Goal: Task Accomplishment & Management: Manage account settings

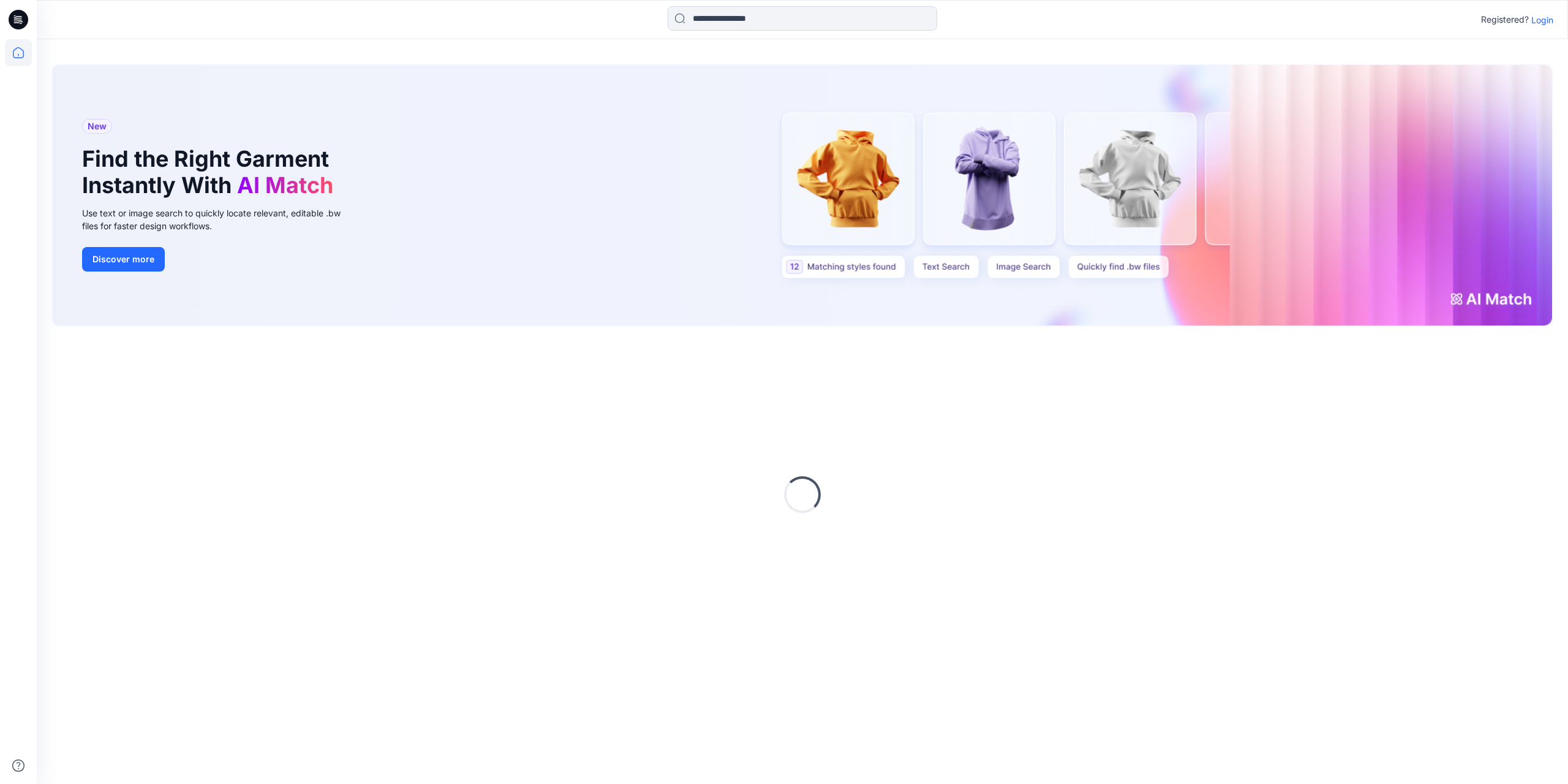
click at [1540, 17] on p "Login" at bounding box center [1543, 20] width 22 height 13
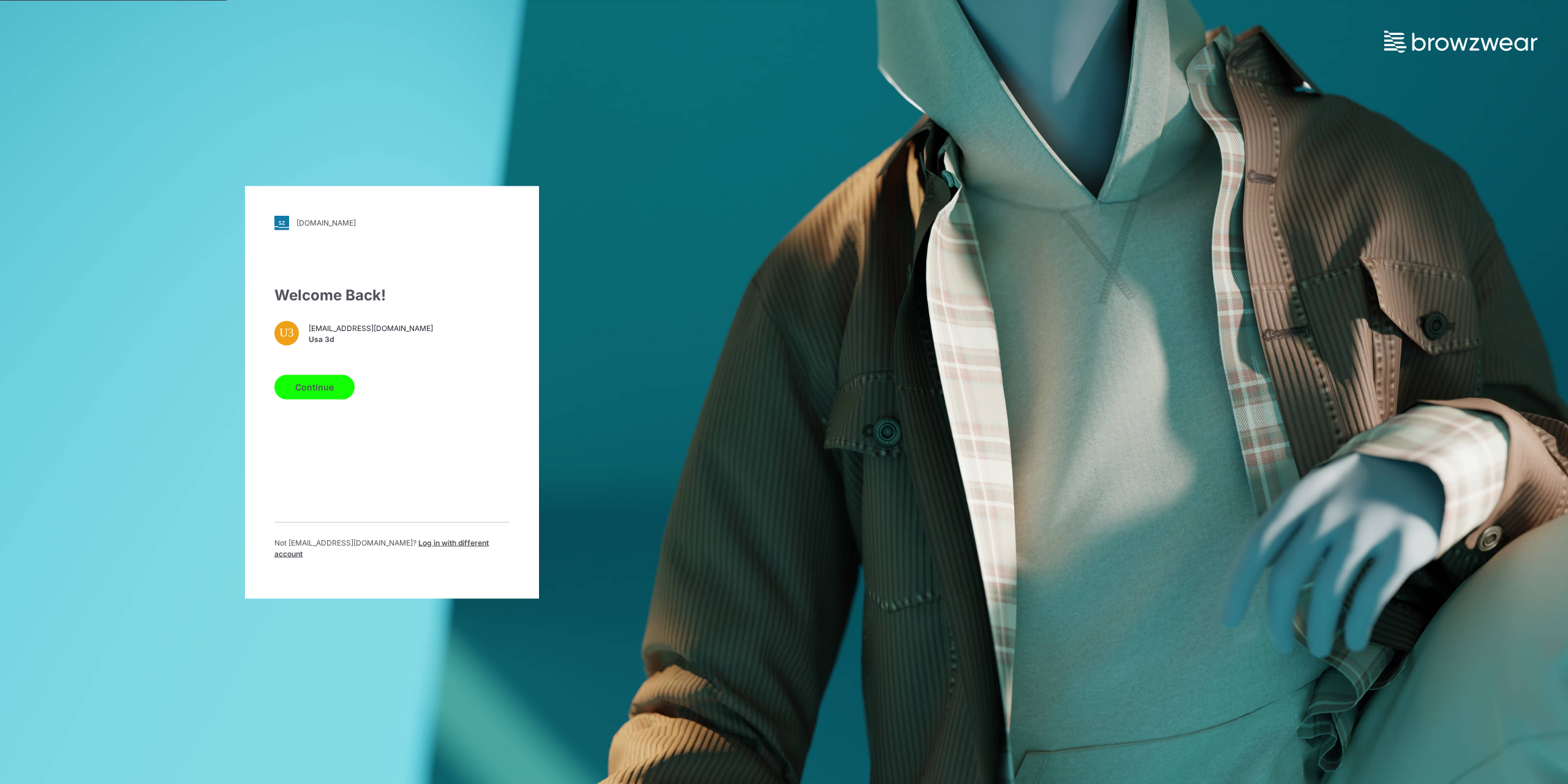
click at [333, 395] on button "Continue" at bounding box center [314, 386] width 80 height 24
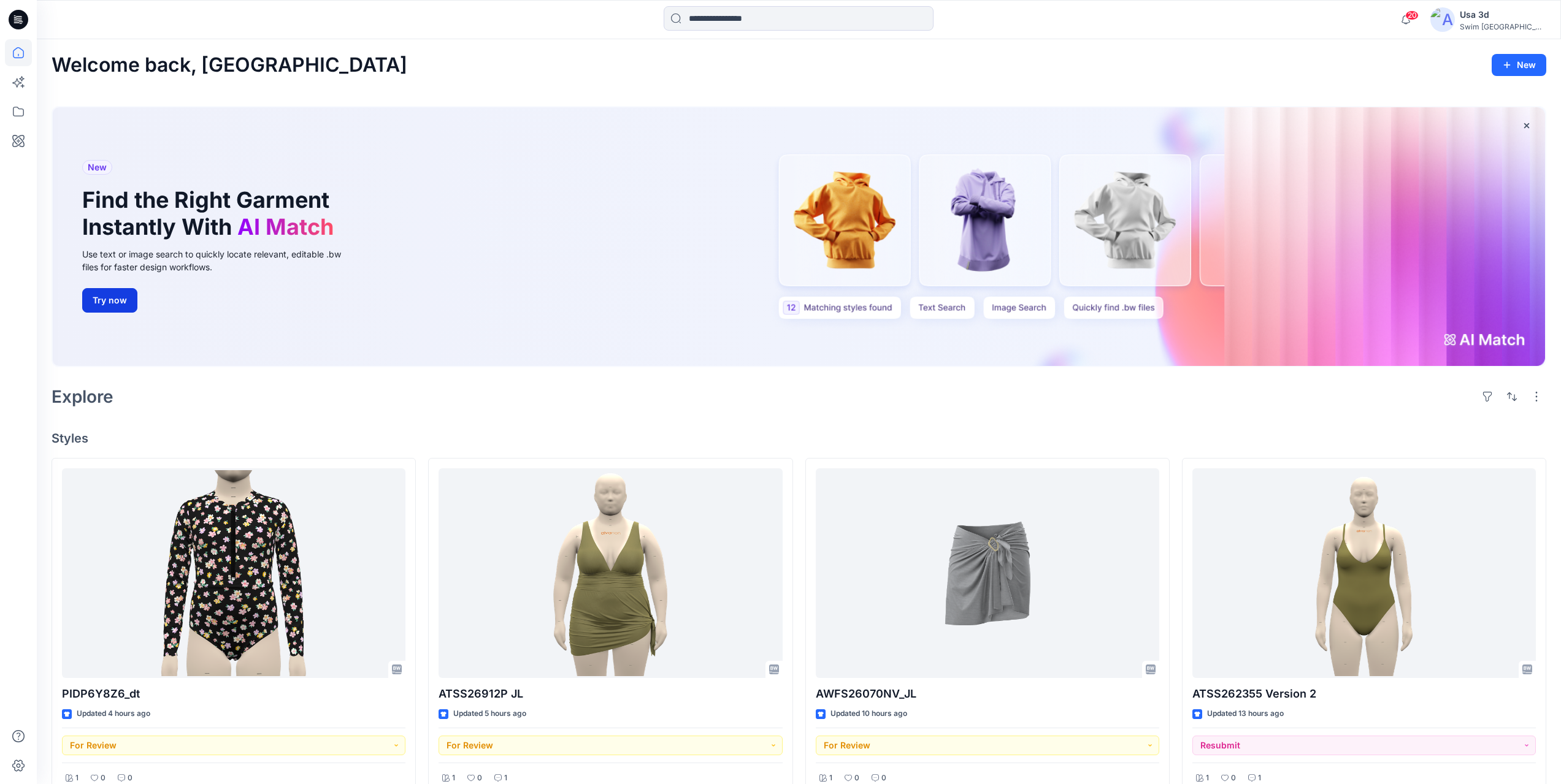
click at [113, 299] on button "Try now" at bounding box center [110, 300] width 55 height 24
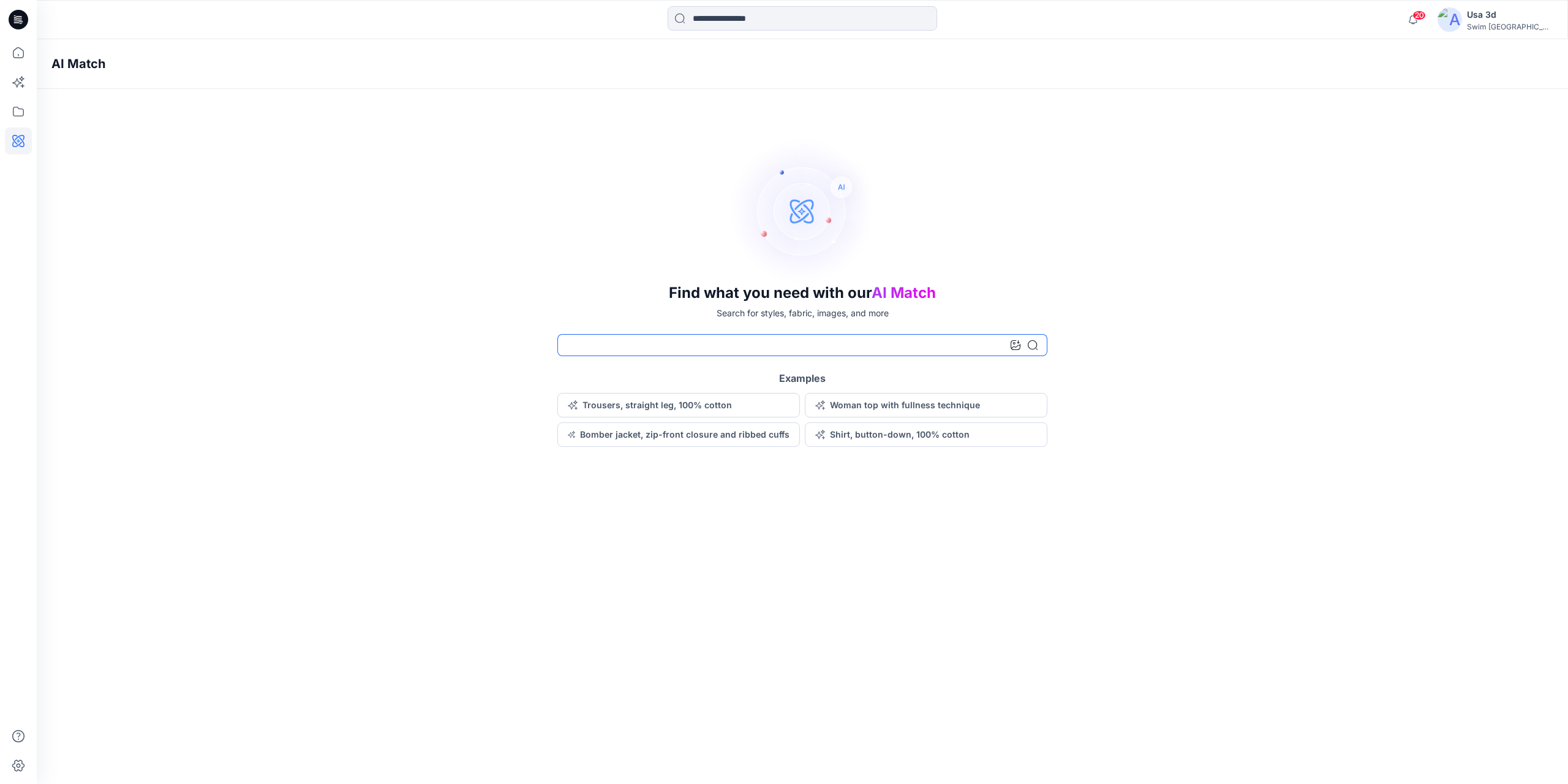
click at [634, 347] on input at bounding box center [803, 345] width 490 height 22
type input "**********"
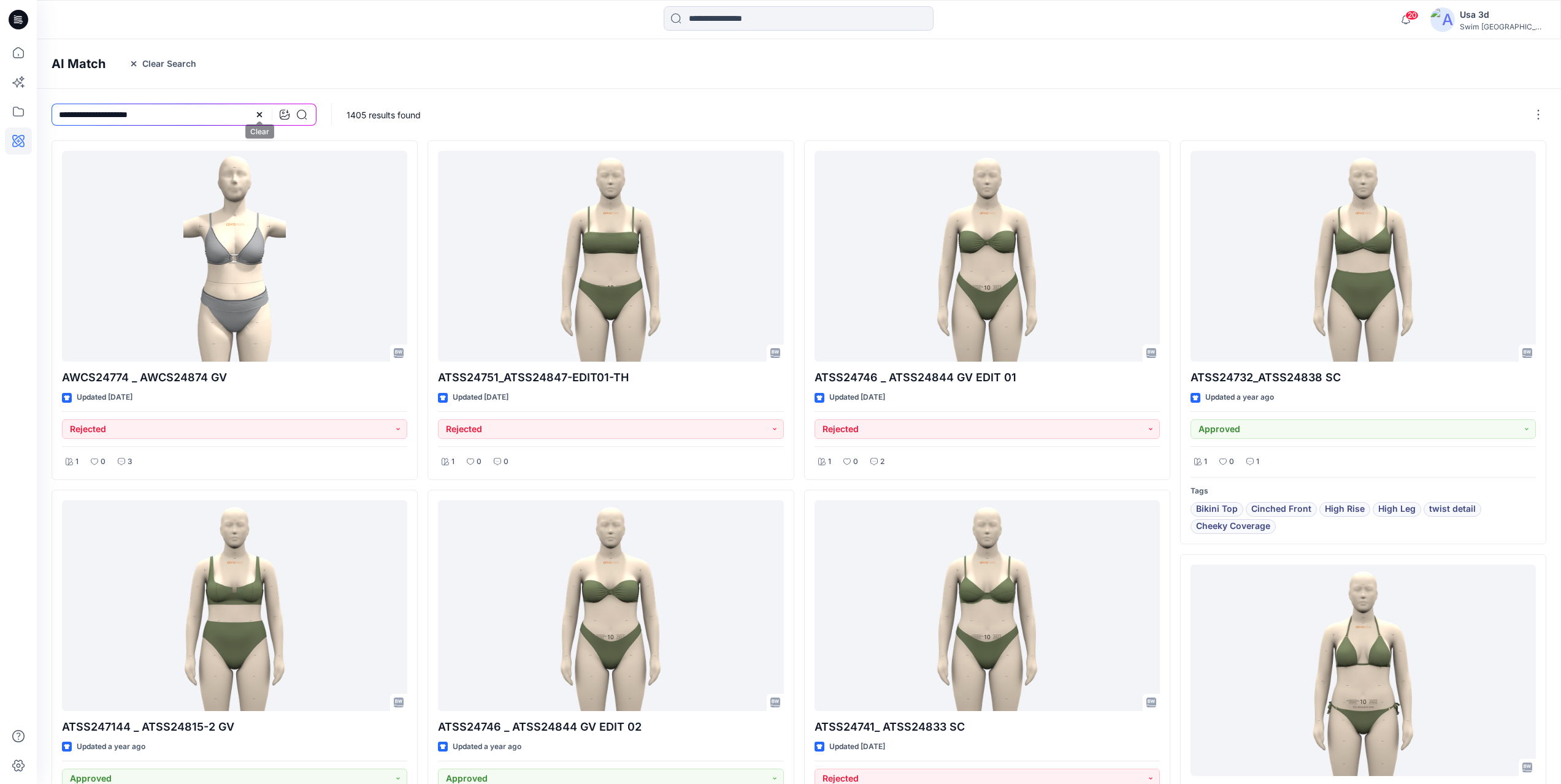
click at [258, 117] on icon at bounding box center [259, 114] width 5 height 5
click at [27, 32] on icon at bounding box center [18, 20] width 20 height 39
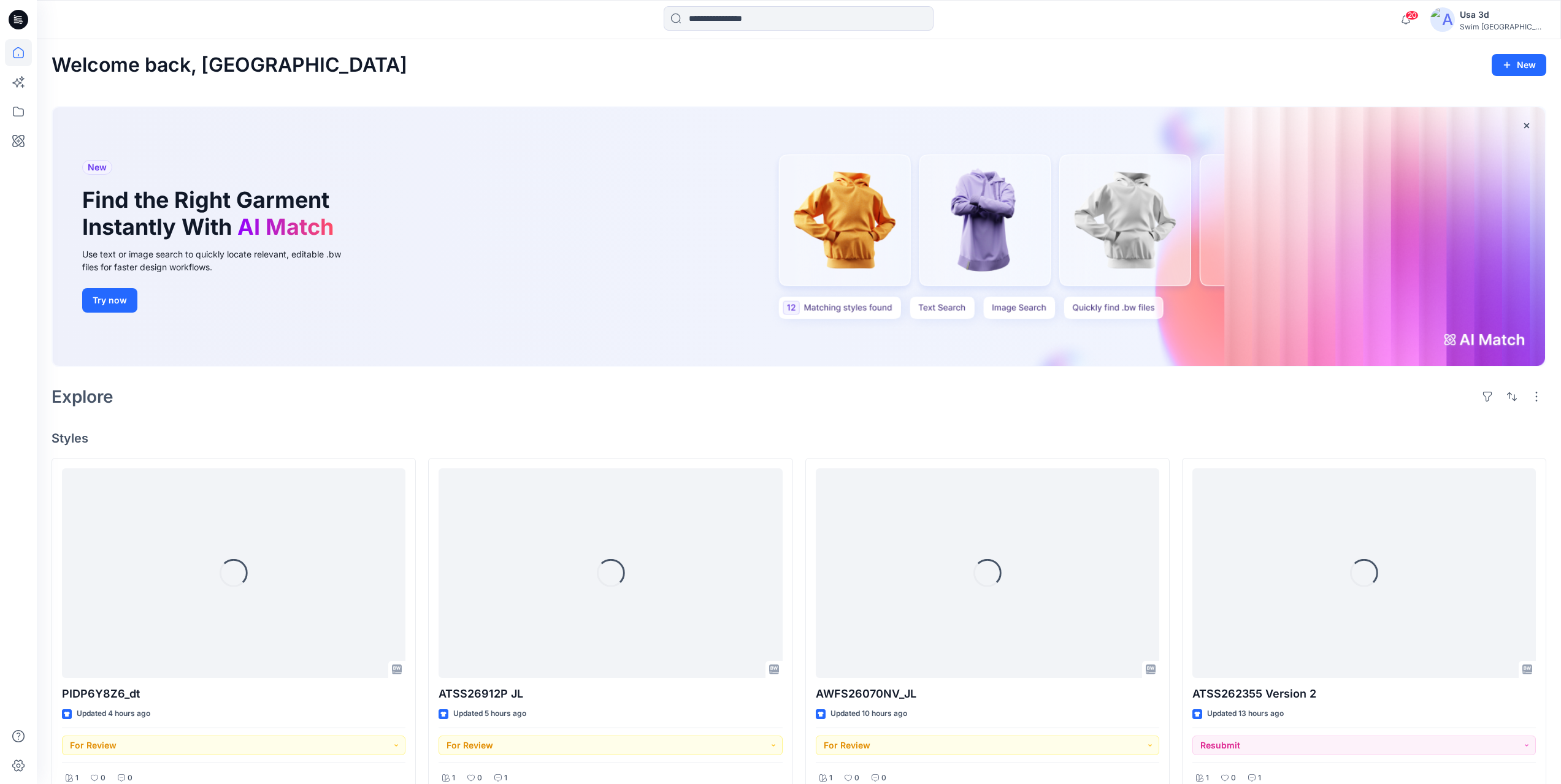
click at [19, 20] on icon at bounding box center [20, 20] width 5 height 1
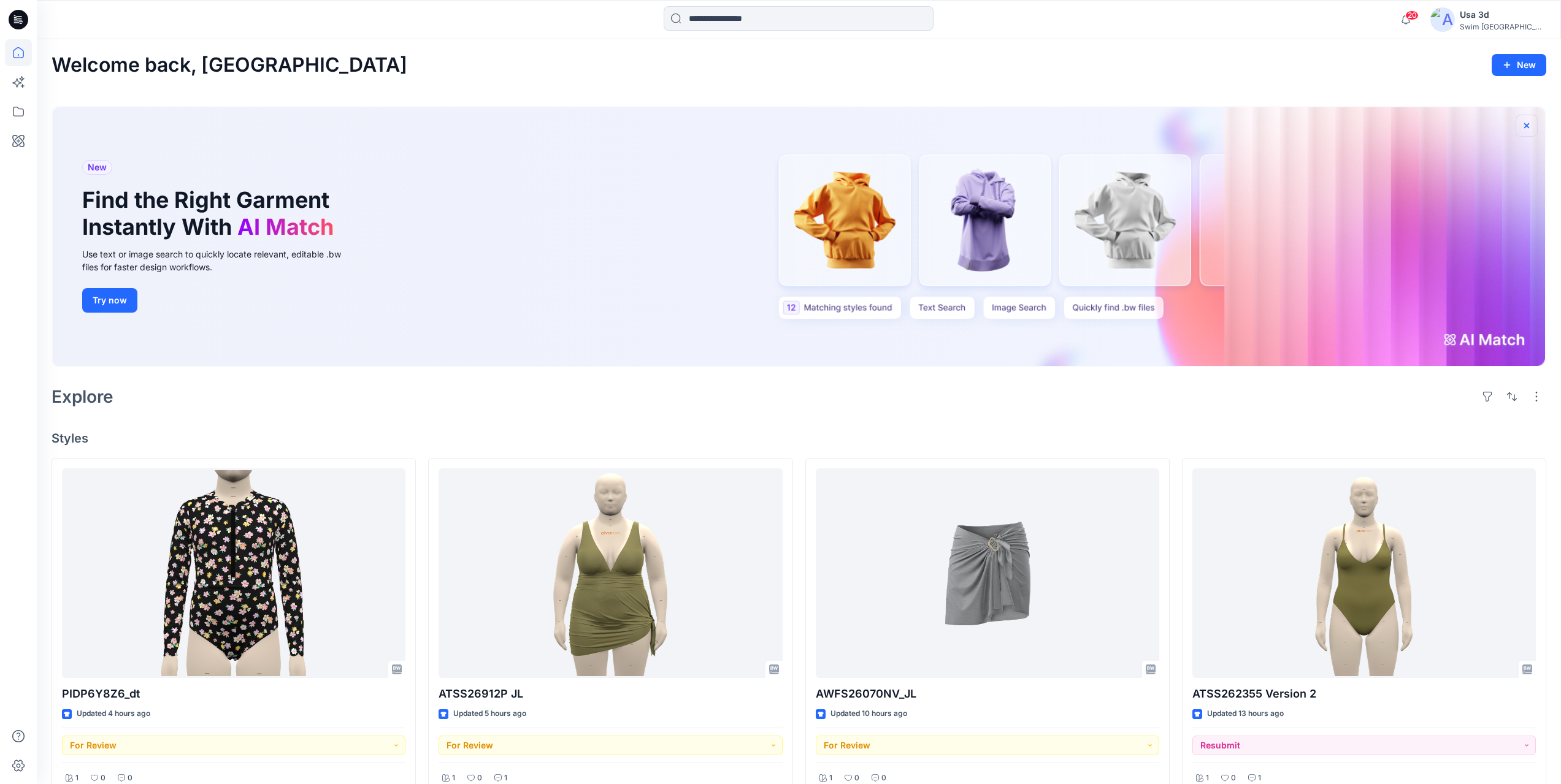
click at [1523, 127] on icon "button" at bounding box center [1526, 125] width 9 height 9
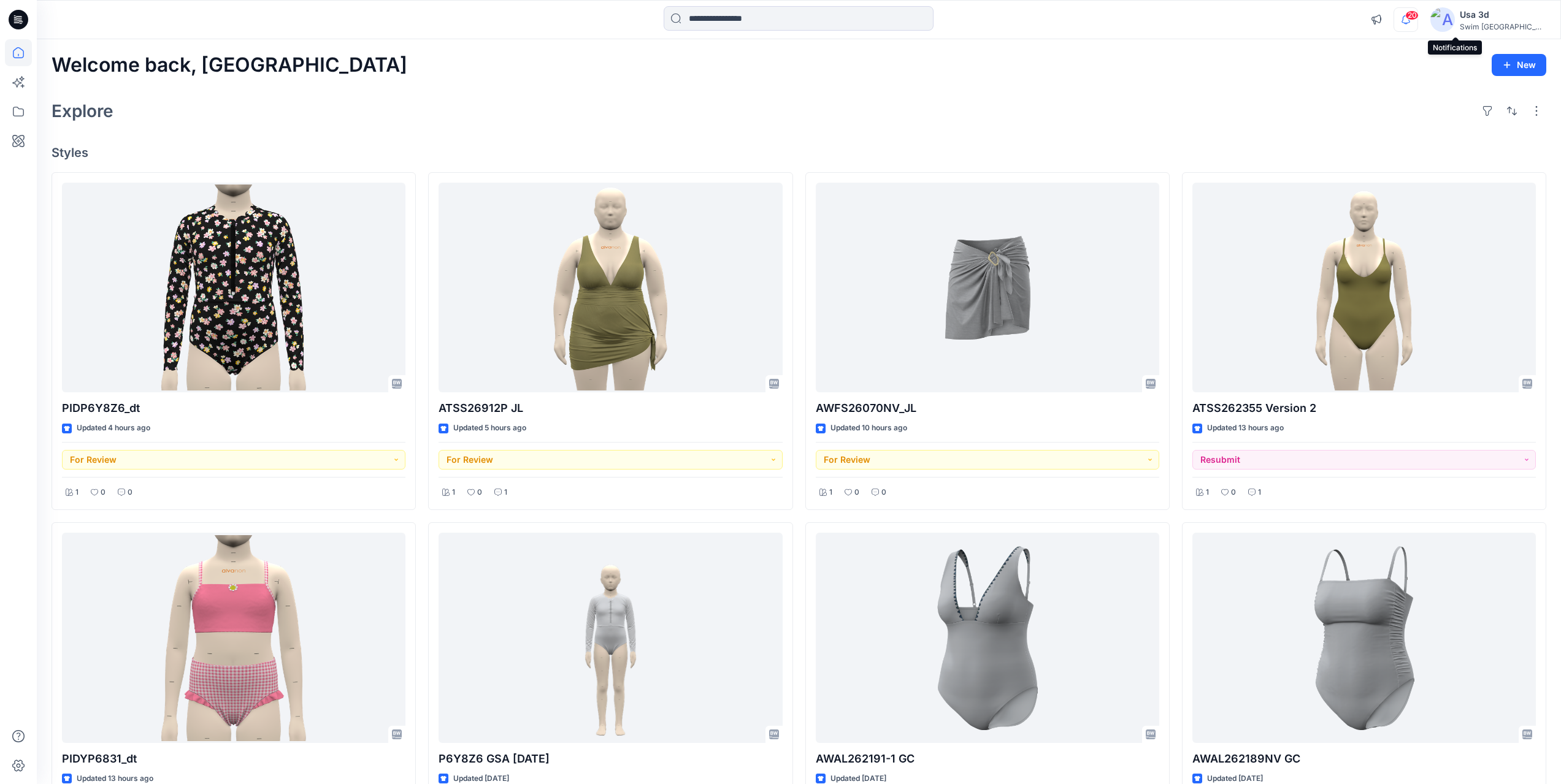
click at [1410, 23] on icon "button" at bounding box center [1405, 19] width 9 height 8
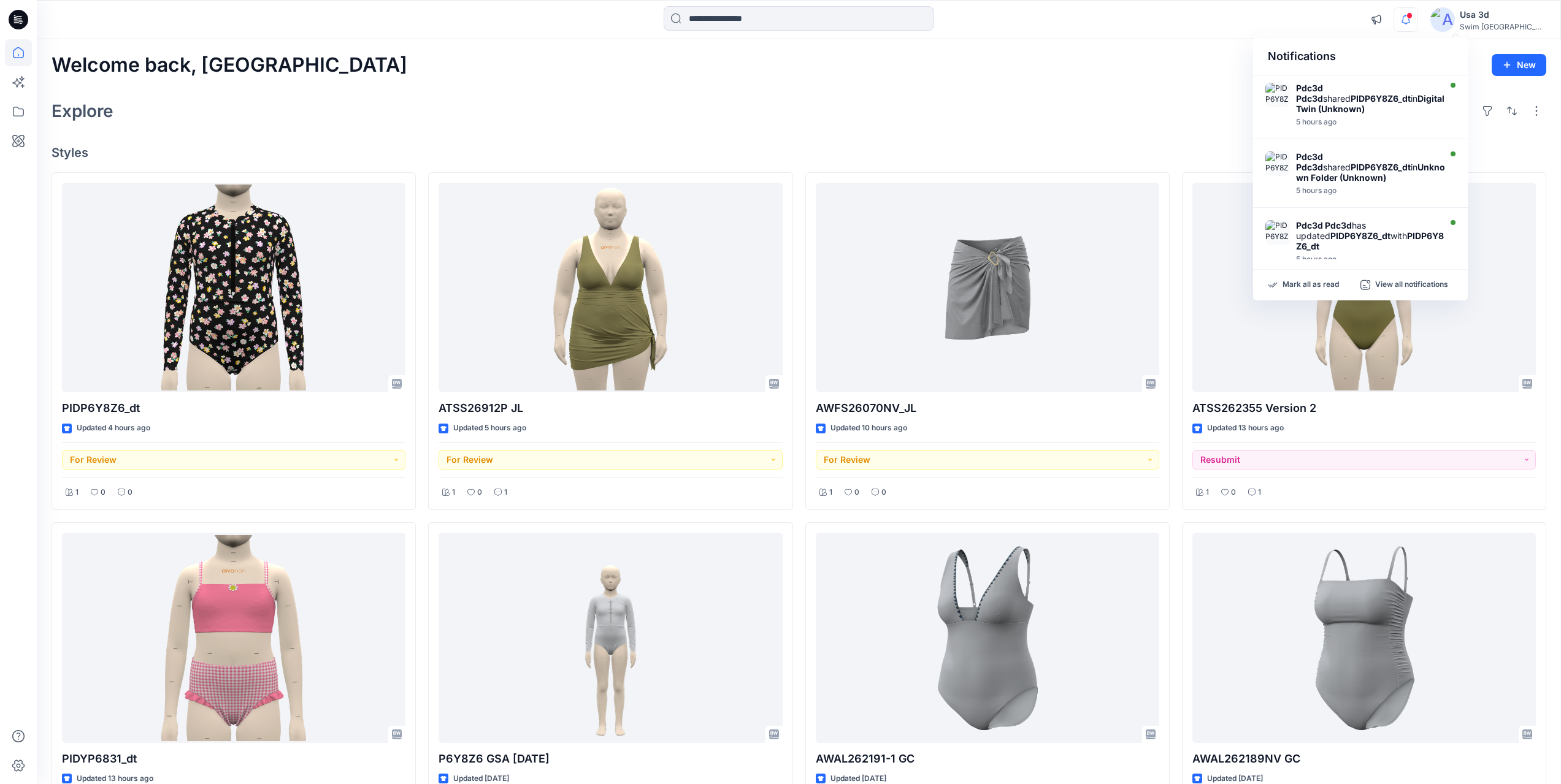
click at [1418, 20] on icon "button" at bounding box center [1406, 19] width 24 height 24
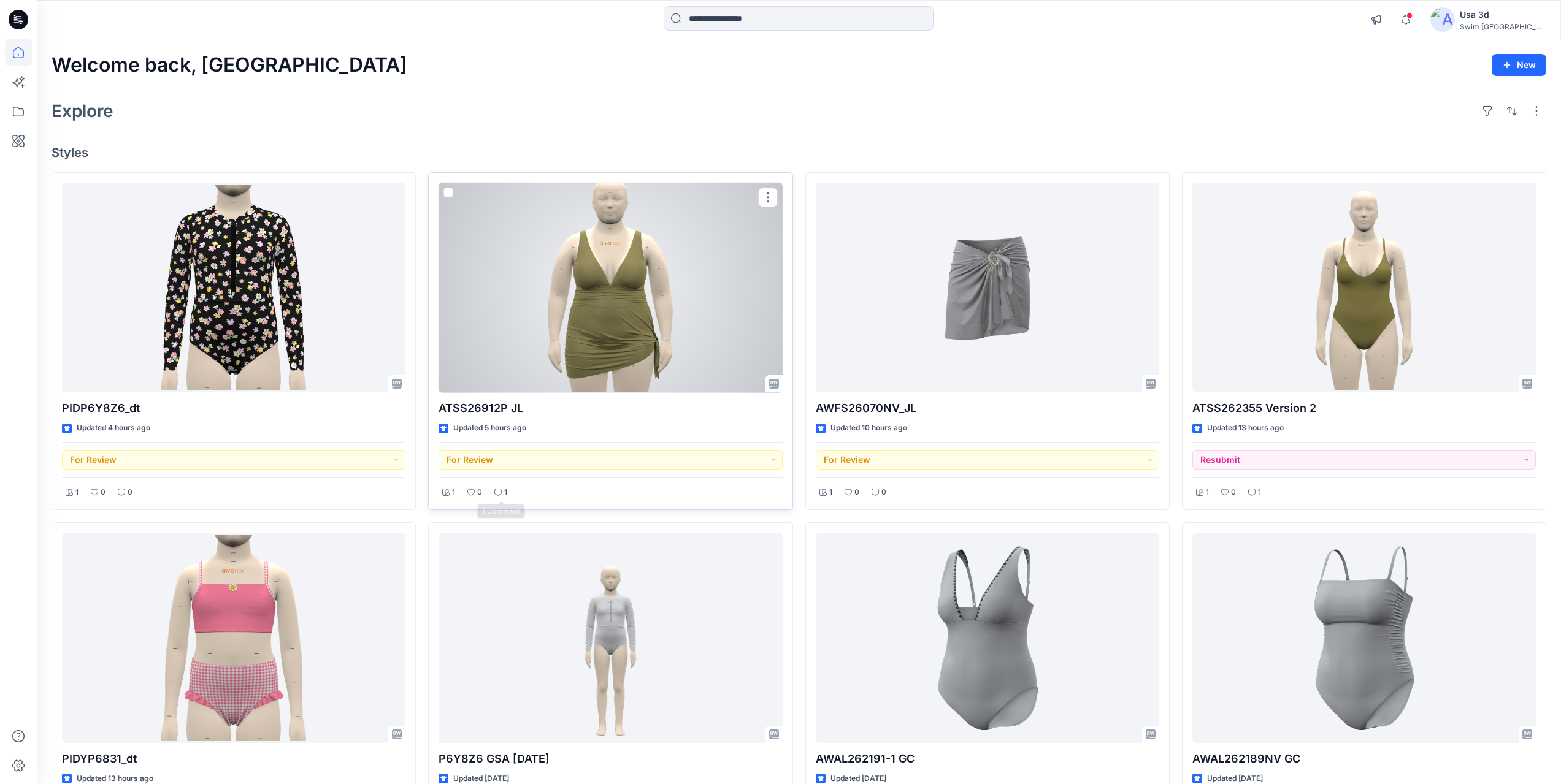
click at [505, 489] on div "1" at bounding box center [501, 492] width 20 height 15
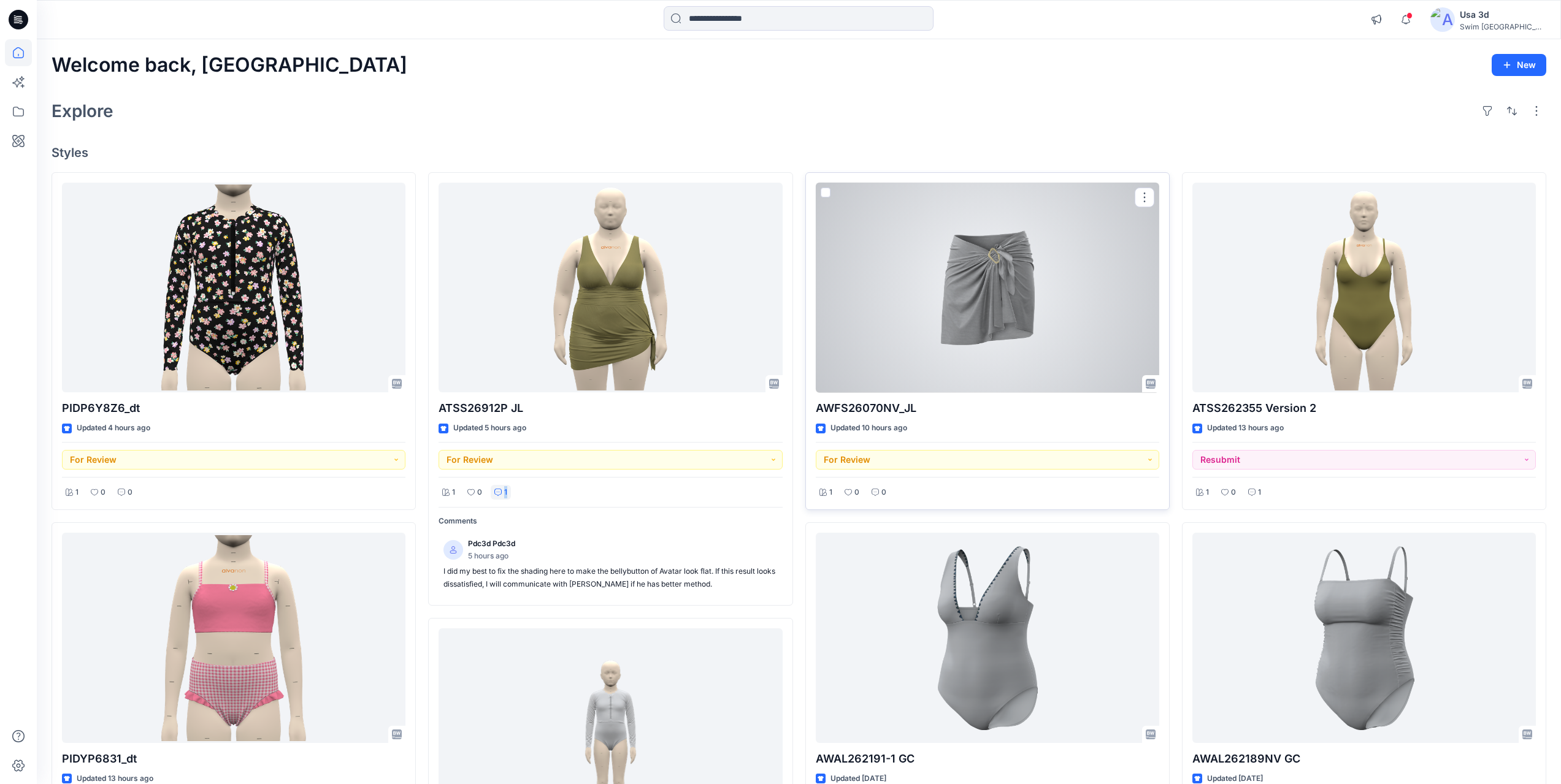
click at [971, 362] on div at bounding box center [988, 288] width 344 height 210
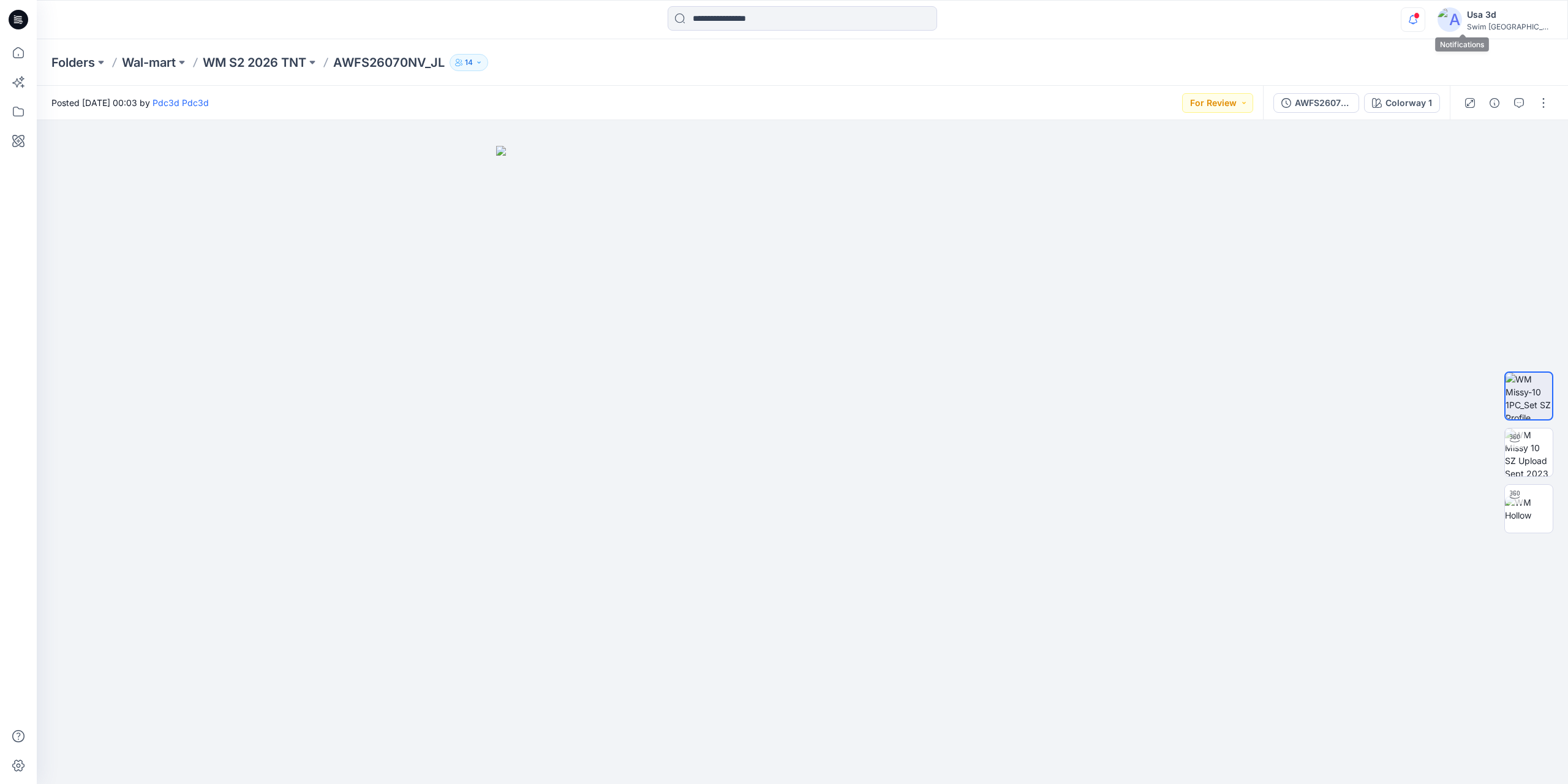
click at [1418, 16] on icon "button" at bounding box center [1413, 19] width 9 height 8
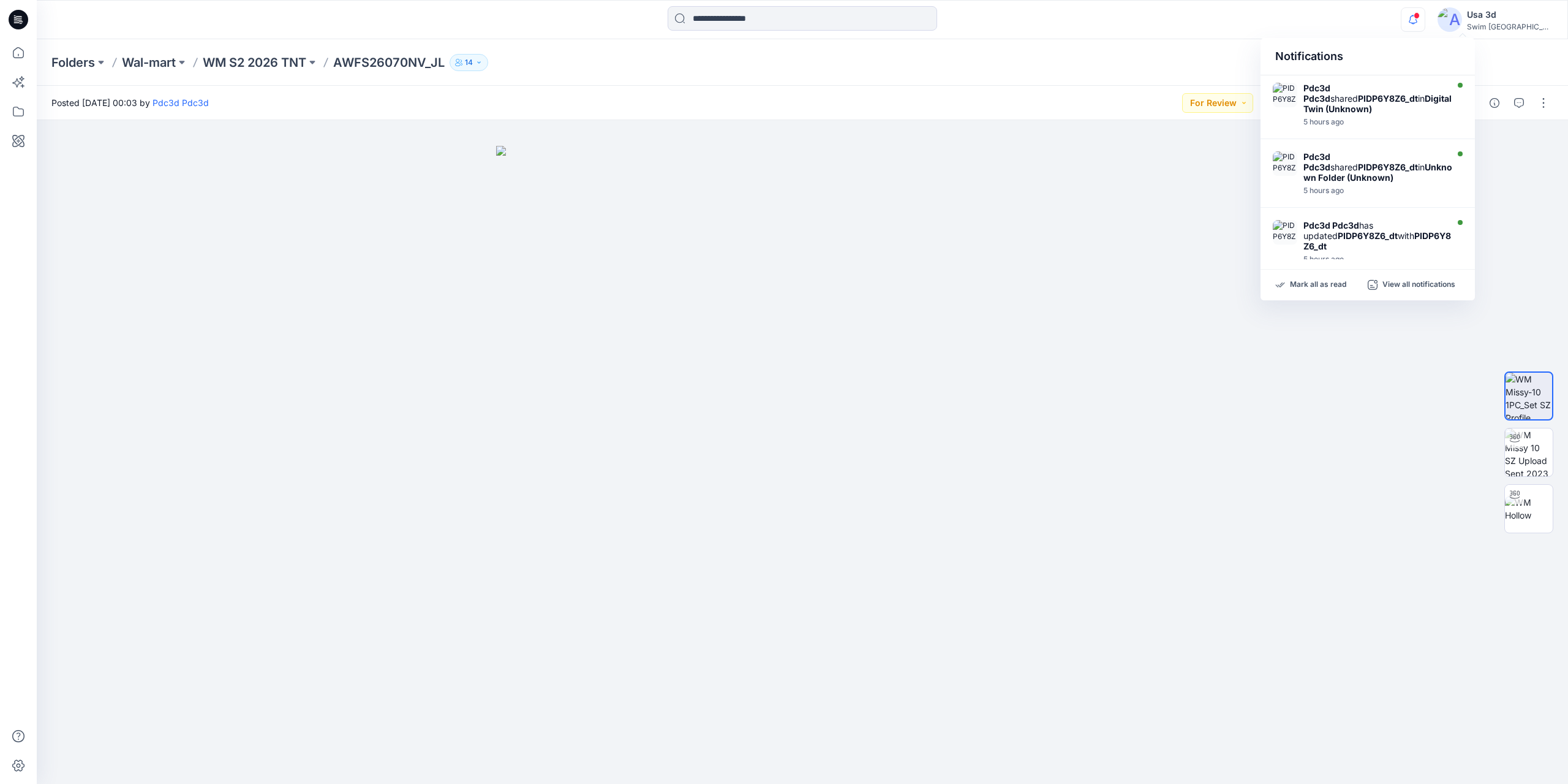
click at [1418, 16] on icon "button" at bounding box center [1413, 19] width 9 height 8
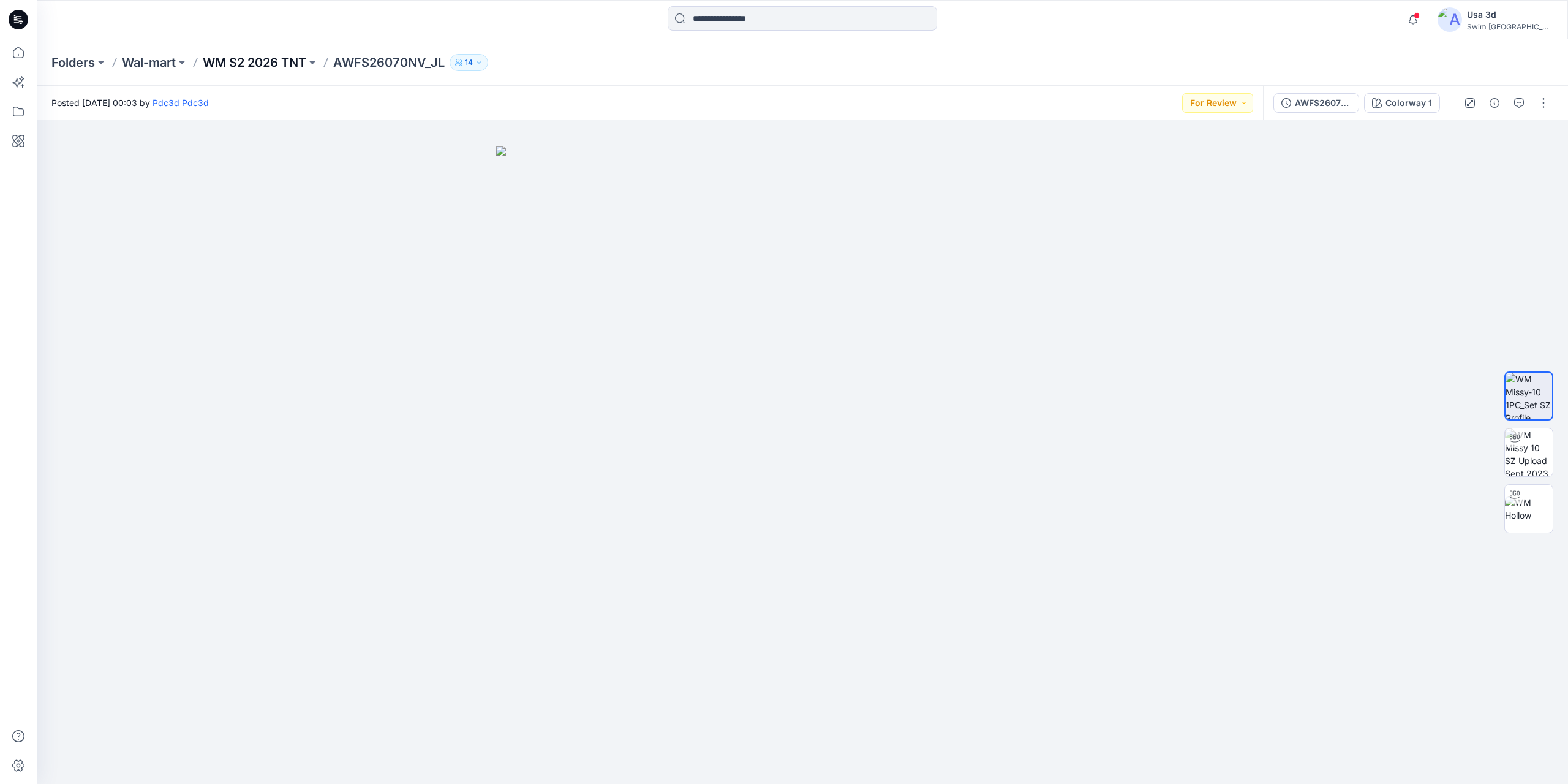
click at [247, 62] on p "WM S2 2026 TNT" at bounding box center [254, 62] width 103 height 17
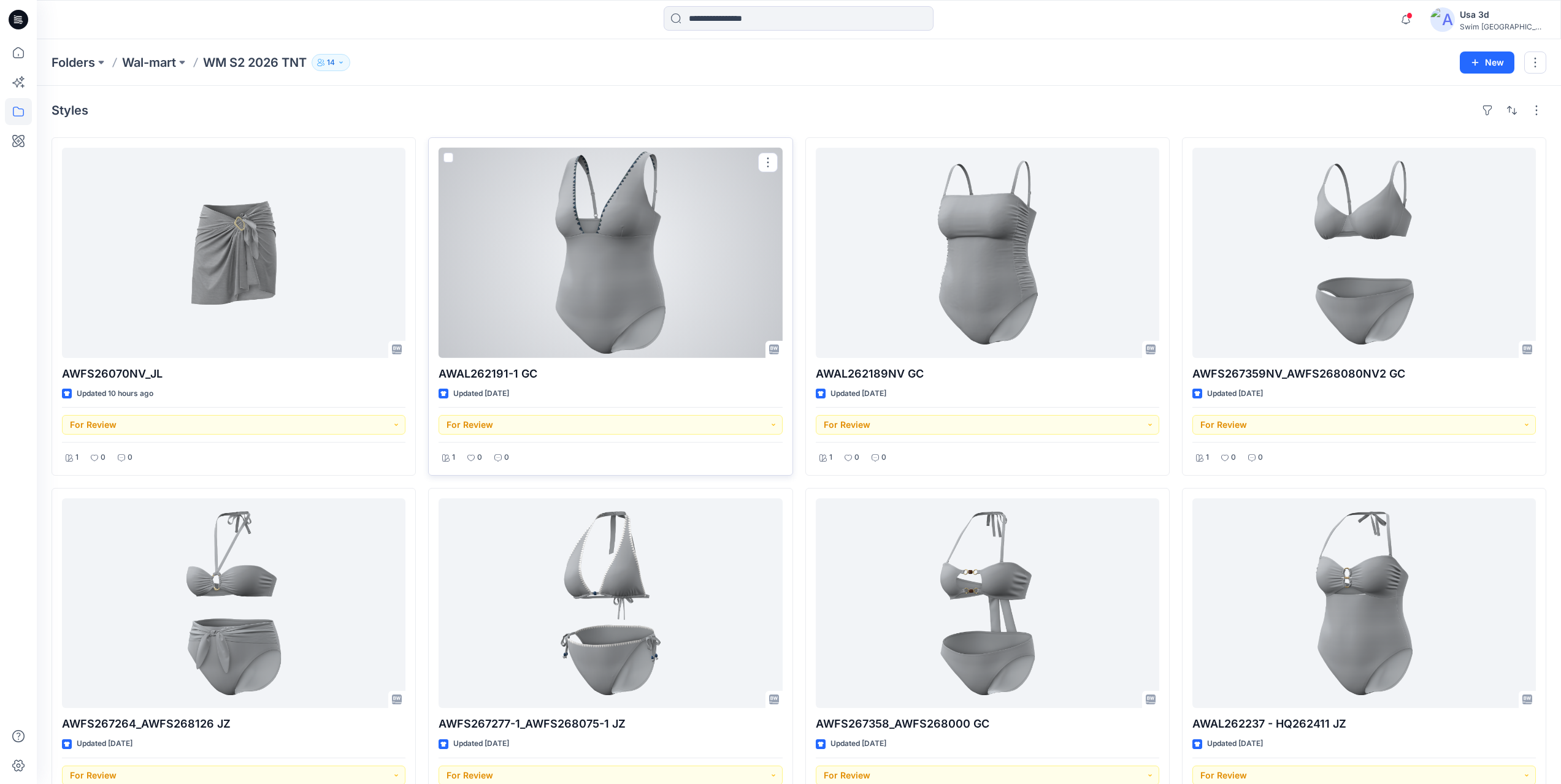
click at [674, 284] on div at bounding box center [610, 252] width 344 height 210
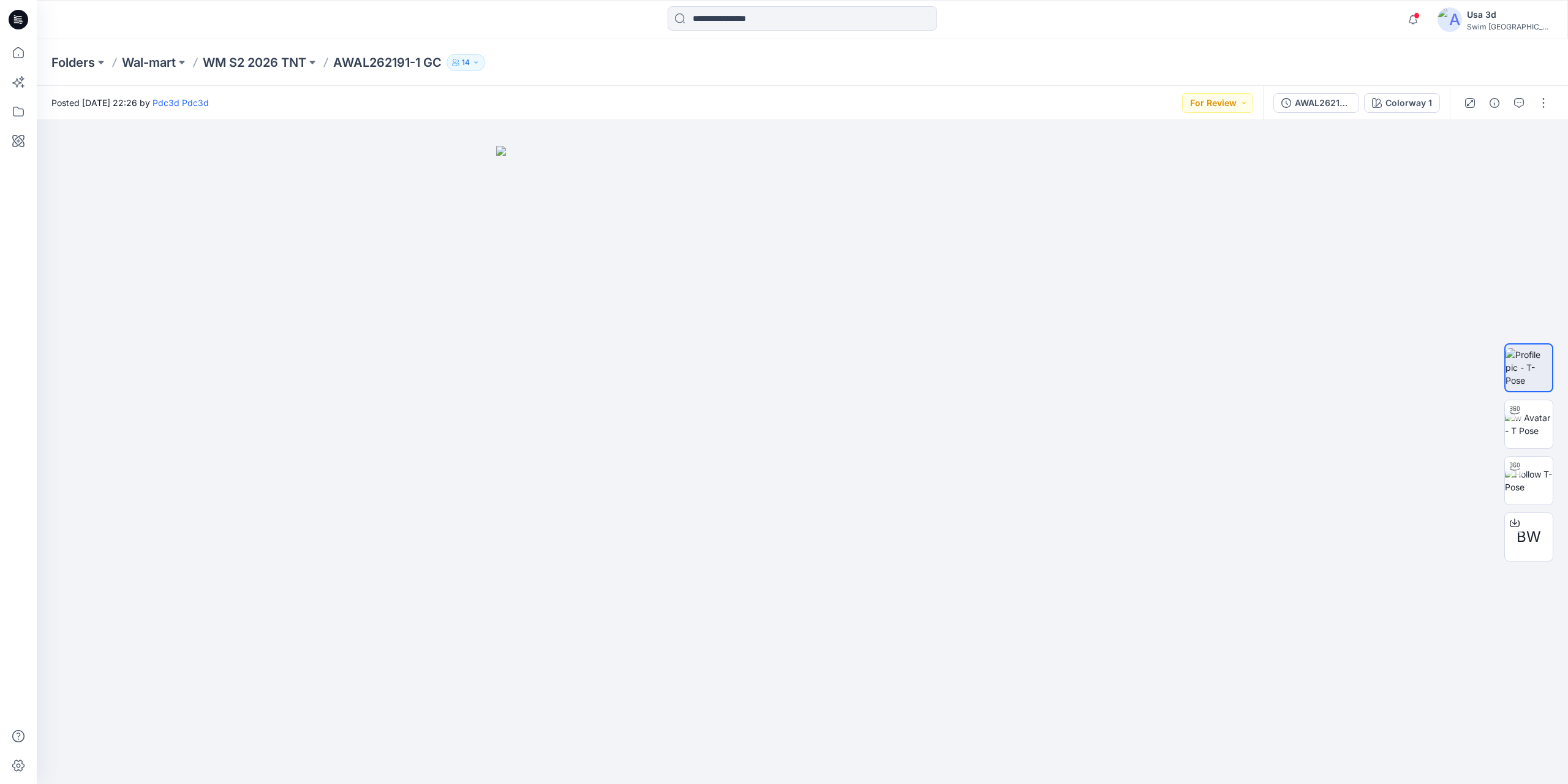
click at [252, 71] on div "Folders Wal-mart WM S2 2026 TNT AWAL262191-1 GC 14" at bounding box center [803, 62] width 1532 height 46
click at [254, 66] on p "WM S2 2026 TNT" at bounding box center [254, 62] width 103 height 17
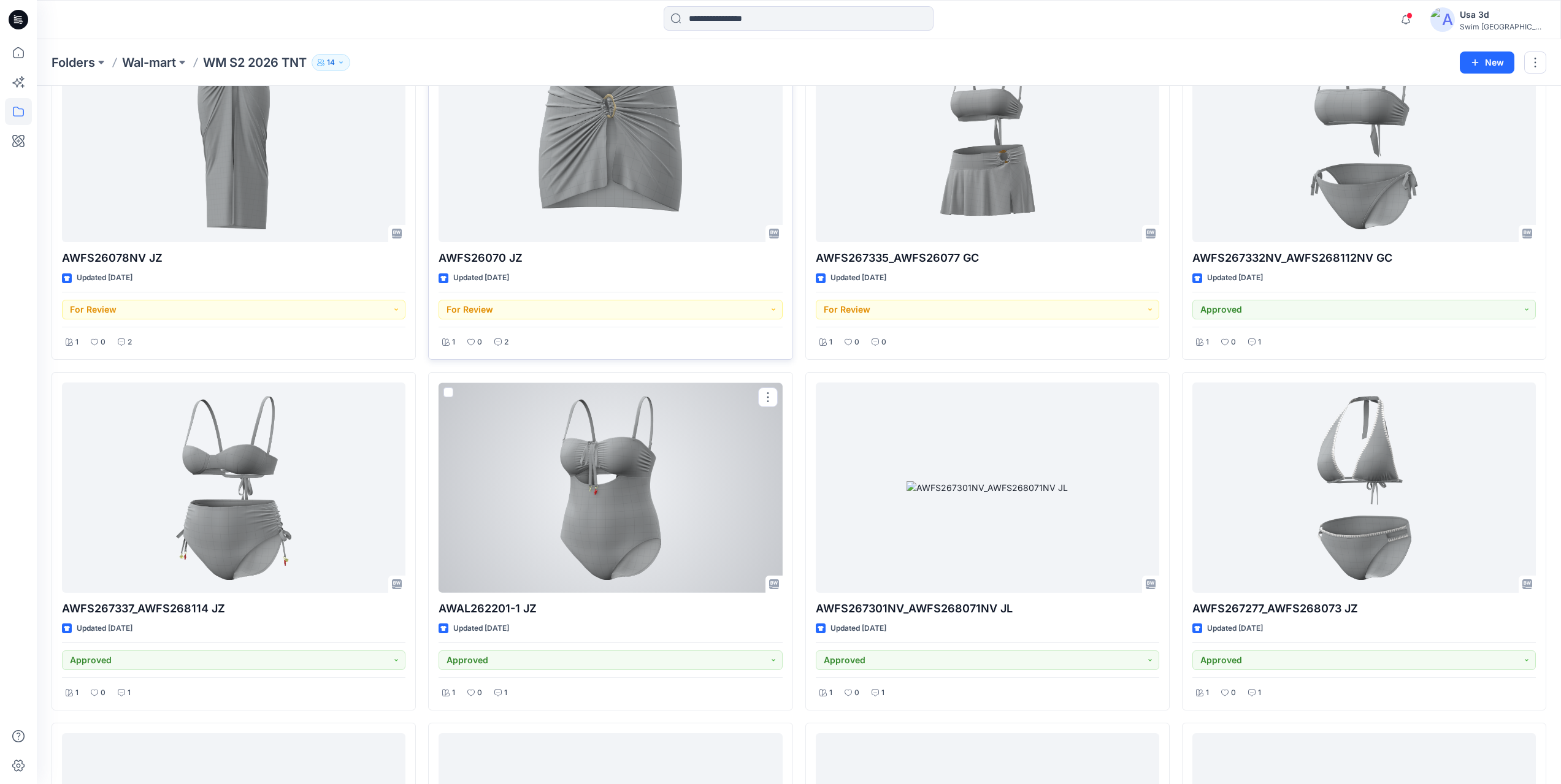
scroll to position [674, 0]
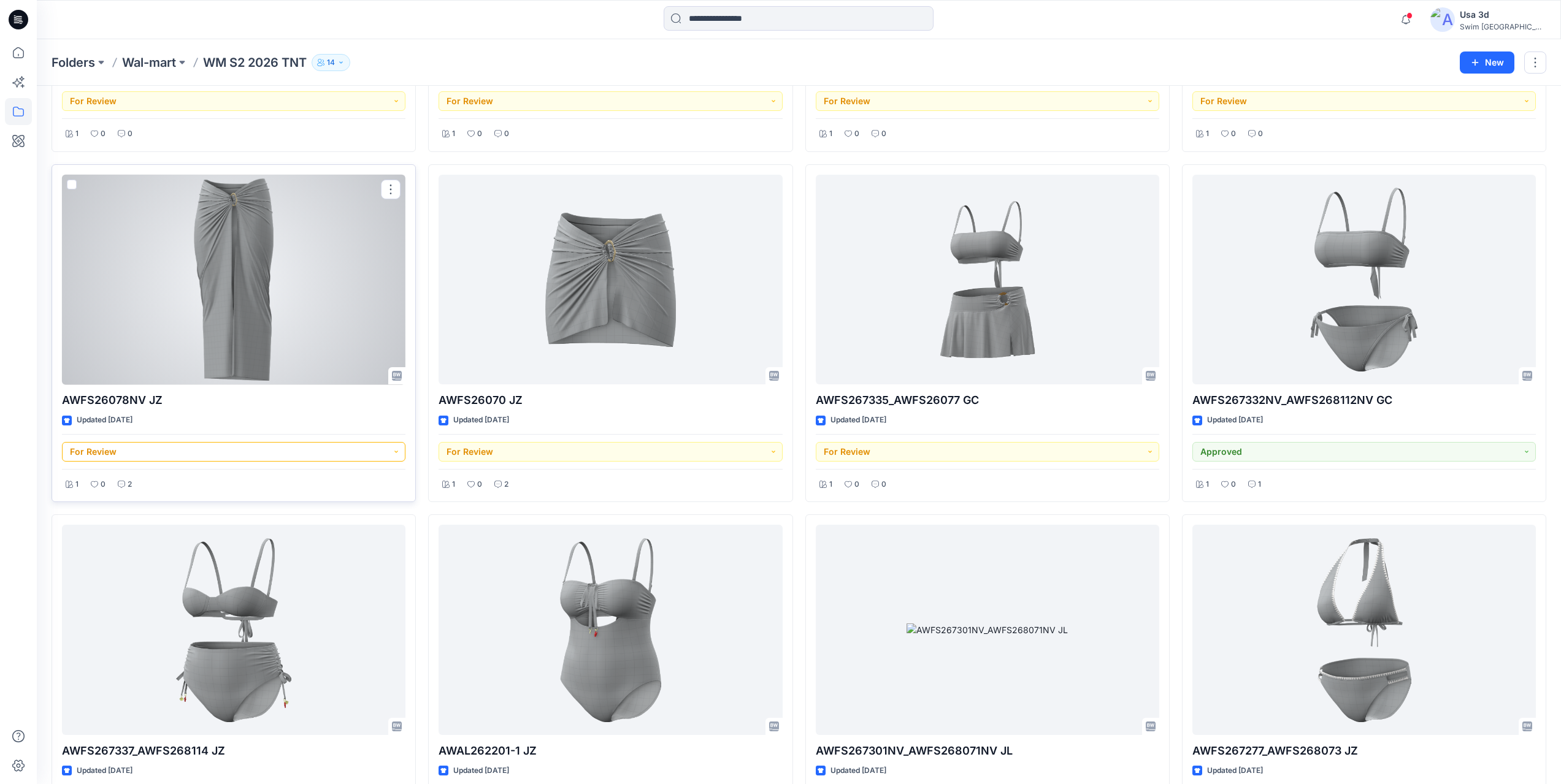
click at [322, 454] on button "For Review" at bounding box center [234, 451] width 344 height 20
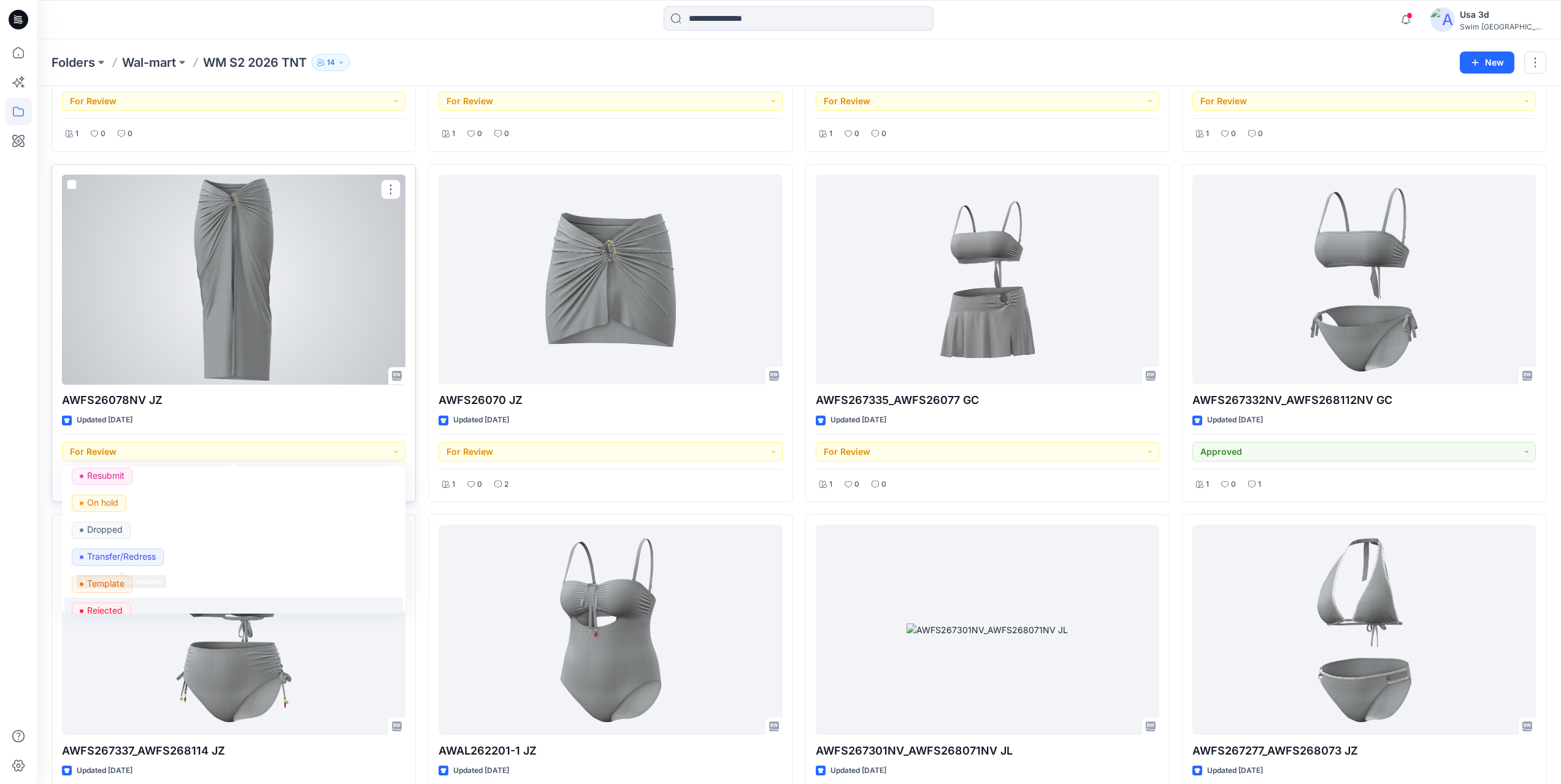
scroll to position [181, 0]
click at [140, 551] on div "Rejected" at bounding box center [233, 544] width 324 height 17
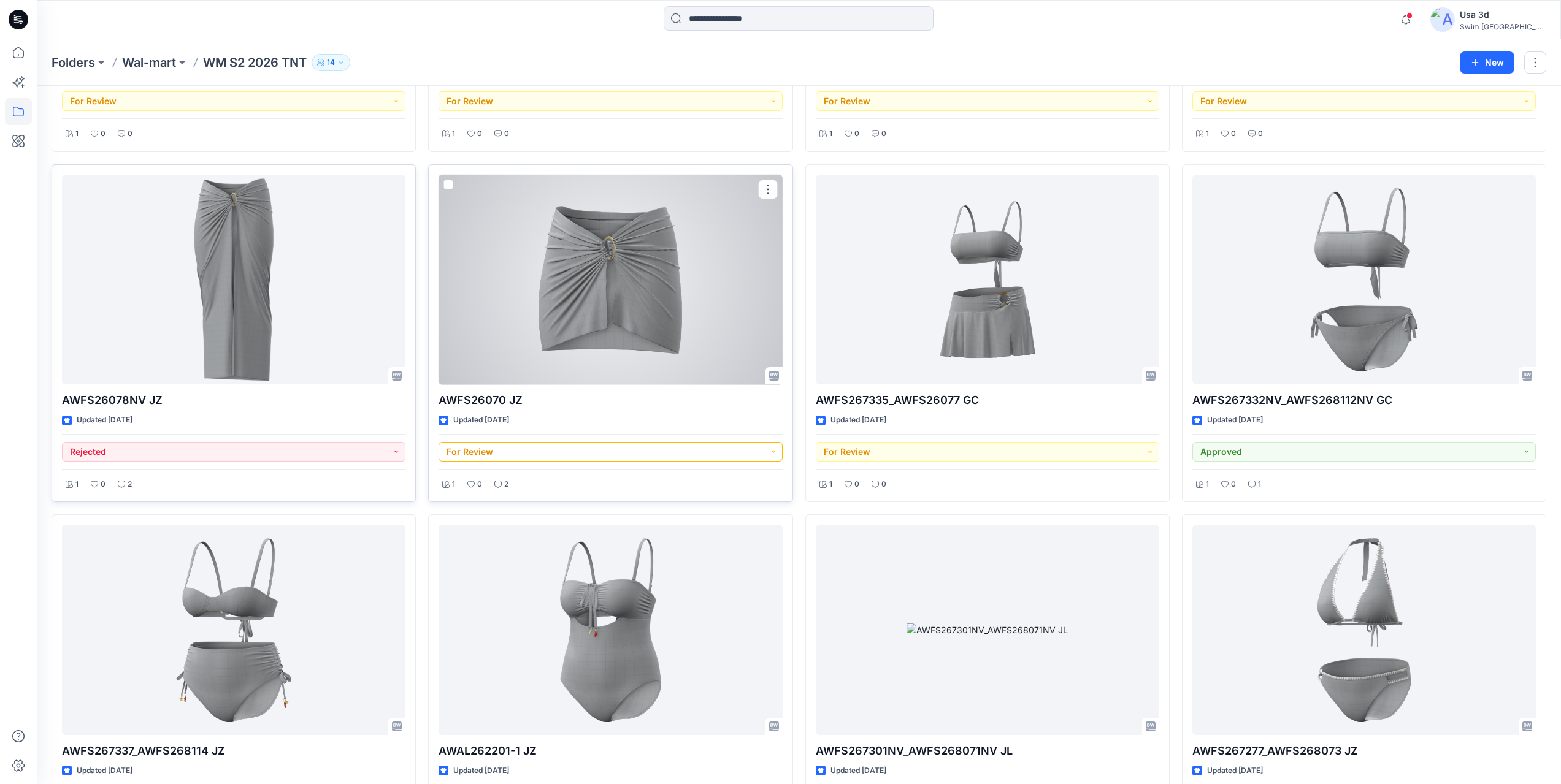
click at [596, 453] on button "For Review" at bounding box center [610, 451] width 344 height 20
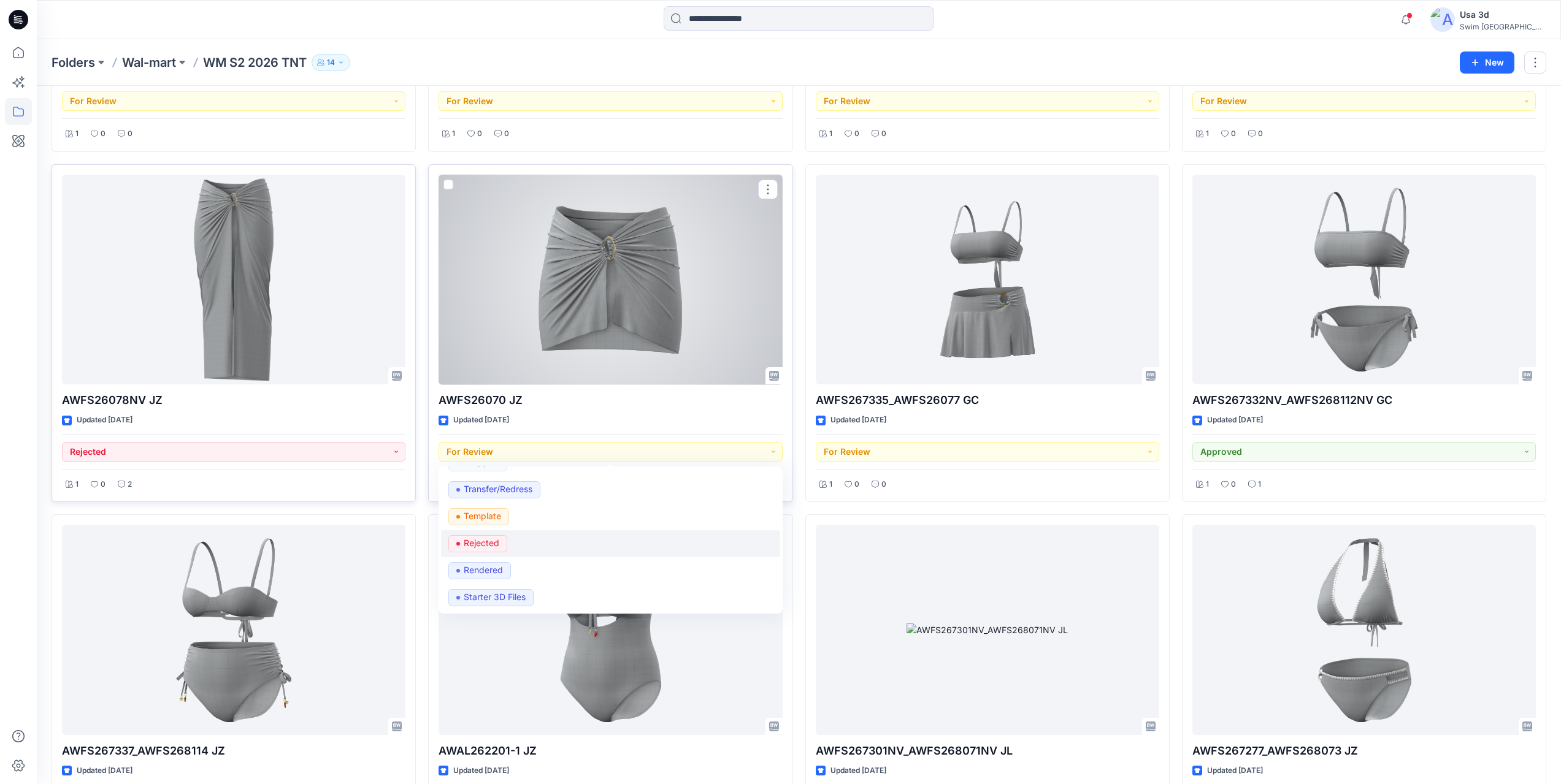
click at [507, 542] on div "Rejected" at bounding box center [610, 544] width 324 height 17
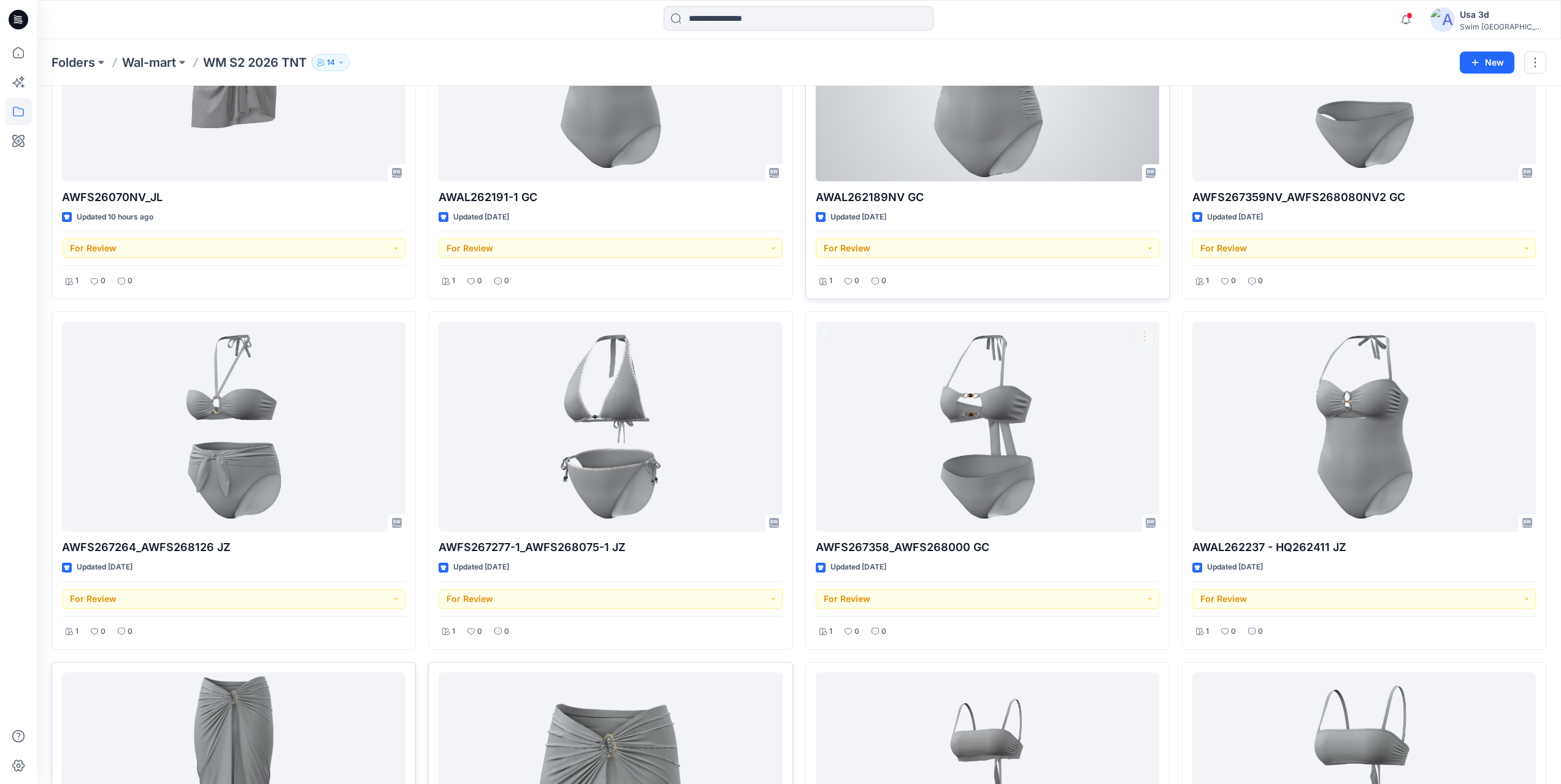
scroll to position [0, 0]
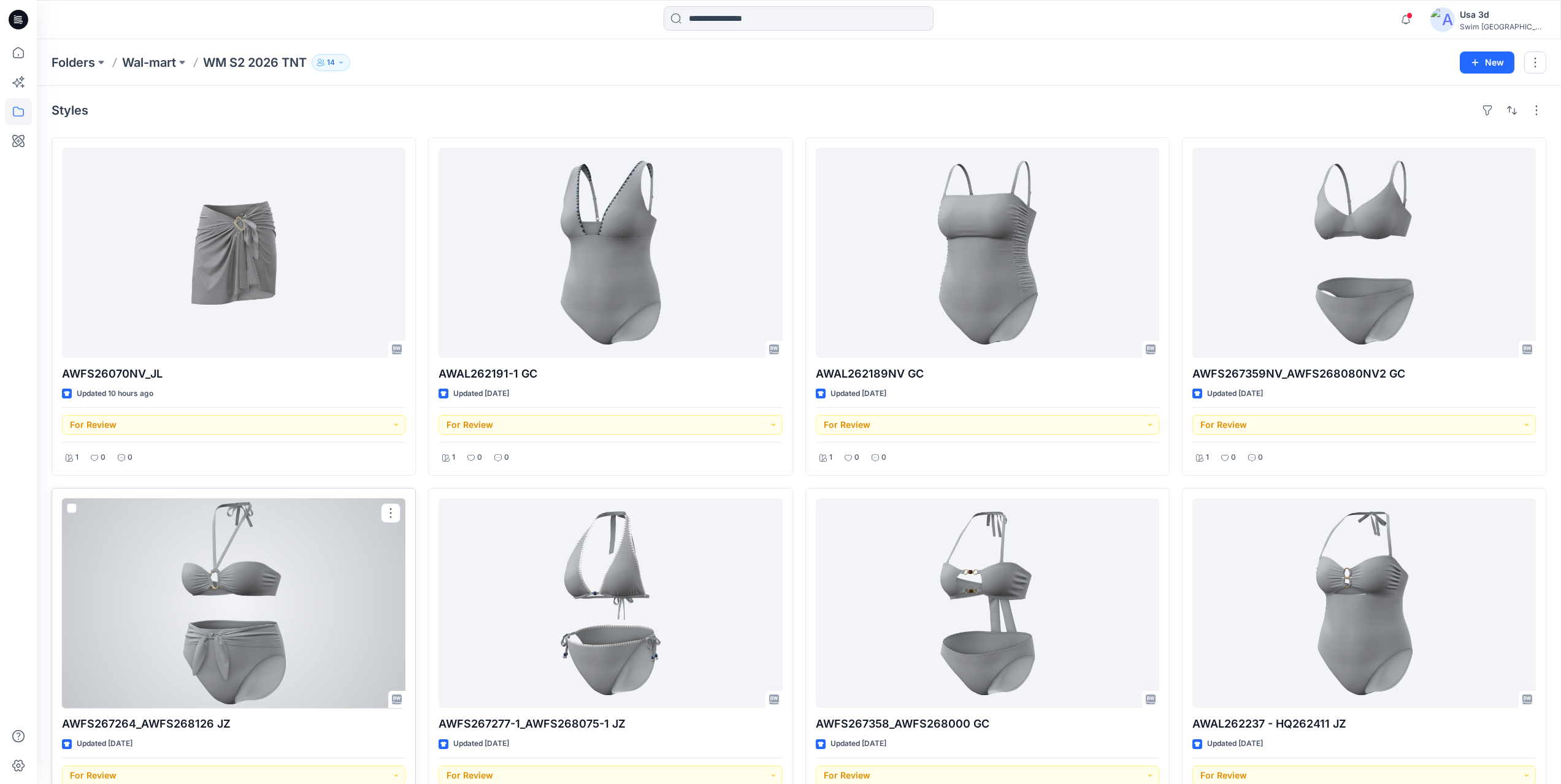
click at [246, 602] on div at bounding box center [234, 603] width 344 height 210
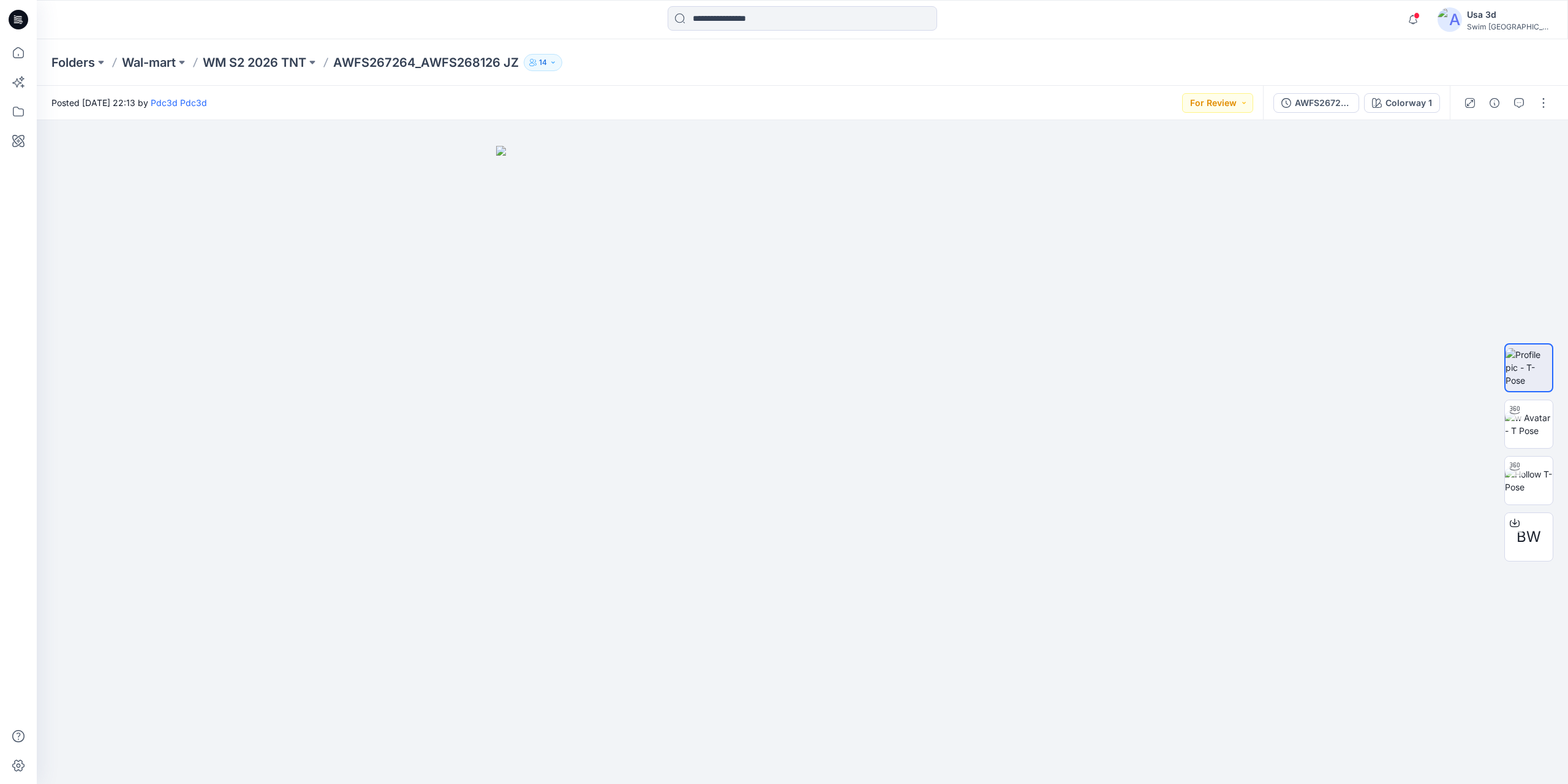
click at [28, 20] on div at bounding box center [18, 20] width 39 height 39
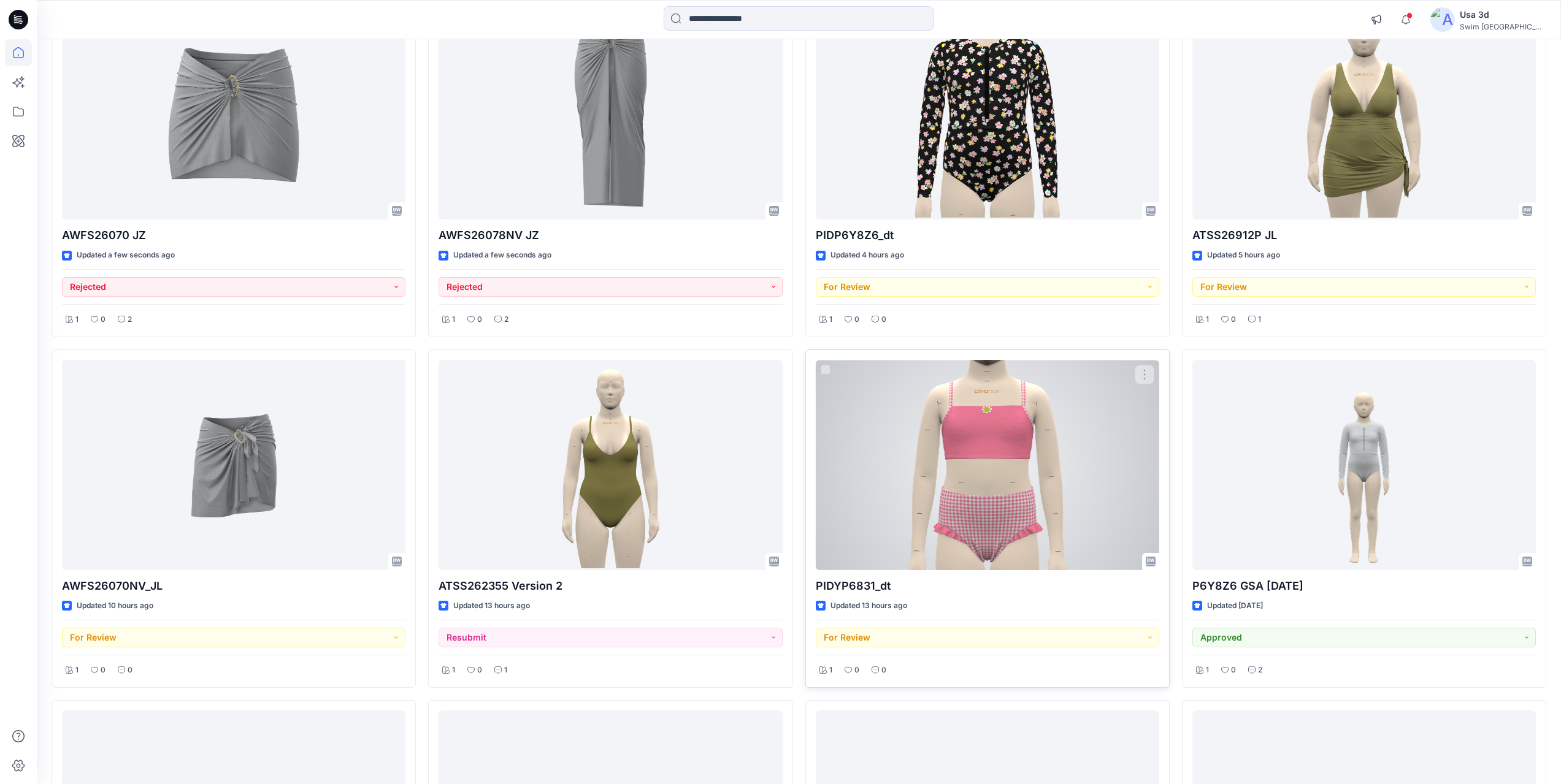
scroll to position [184, 0]
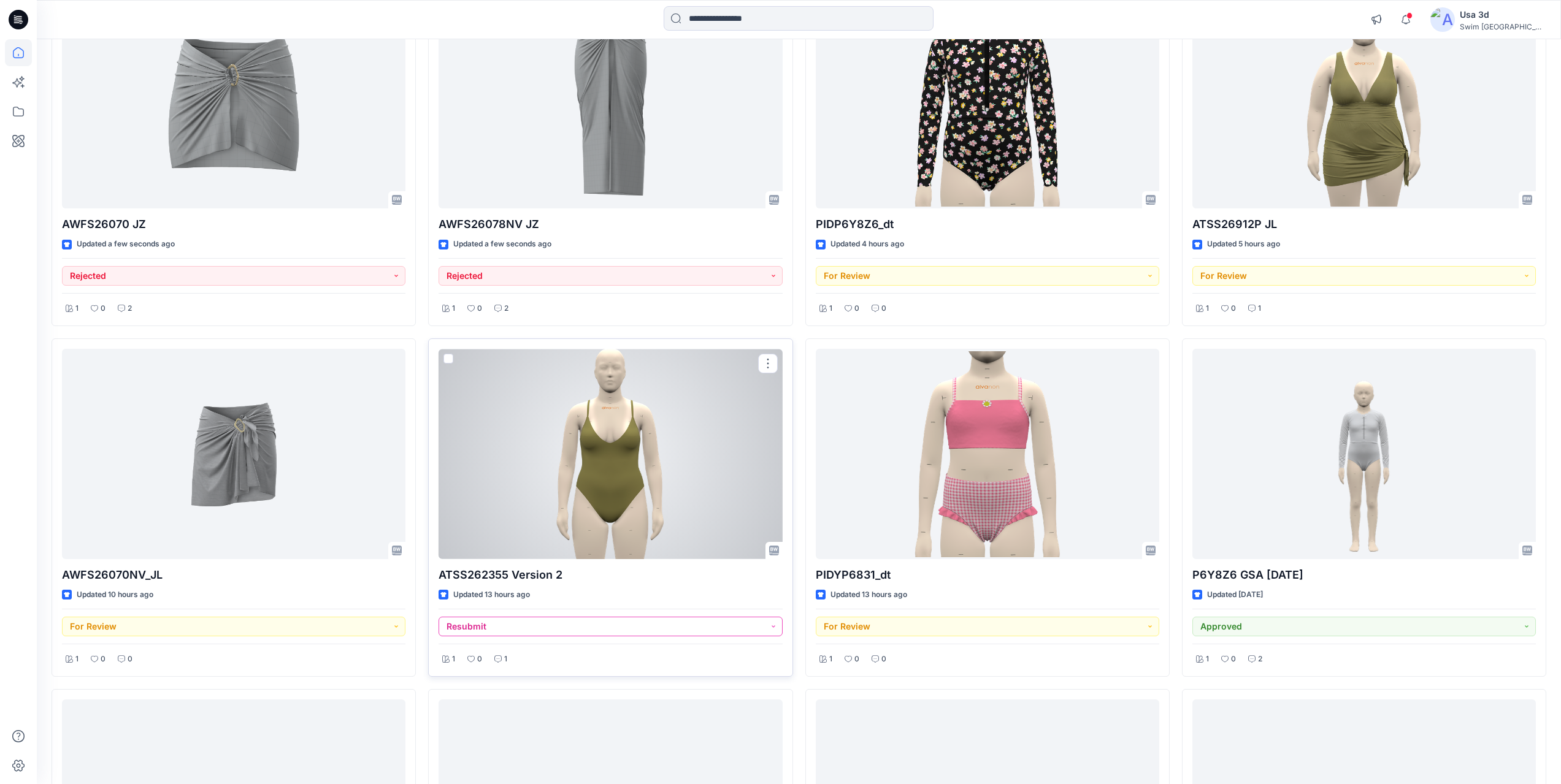
click at [515, 628] on button "Resubmit" at bounding box center [610, 626] width 344 height 20
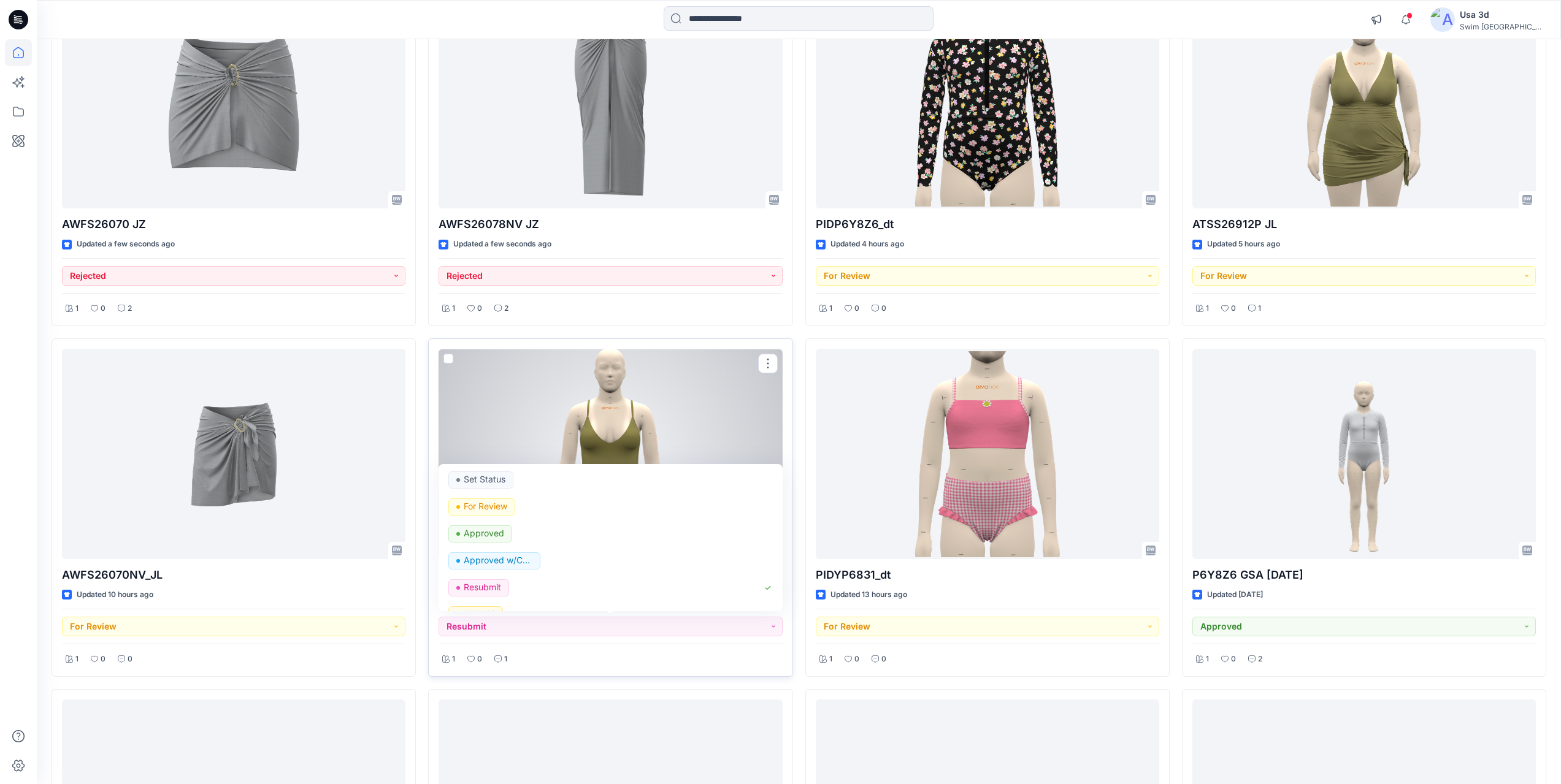
drag, startPoint x: 567, startPoint y: 652, endPoint x: 519, endPoint y: 656, distance: 48.2
click at [567, 652] on div "1 0 1" at bounding box center [610, 656] width 344 height 24
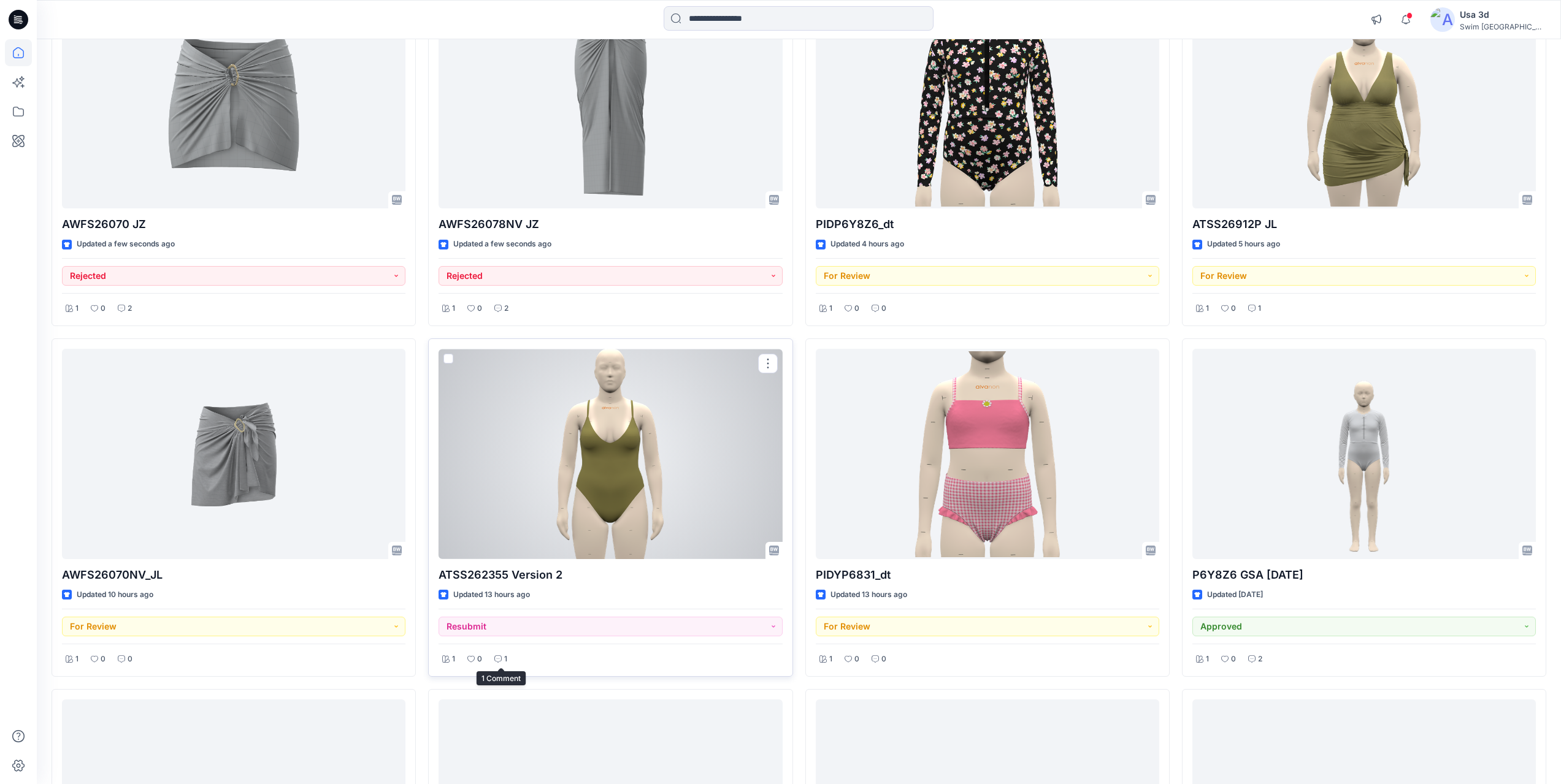
click at [506, 658] on div "1" at bounding box center [501, 659] width 20 height 15
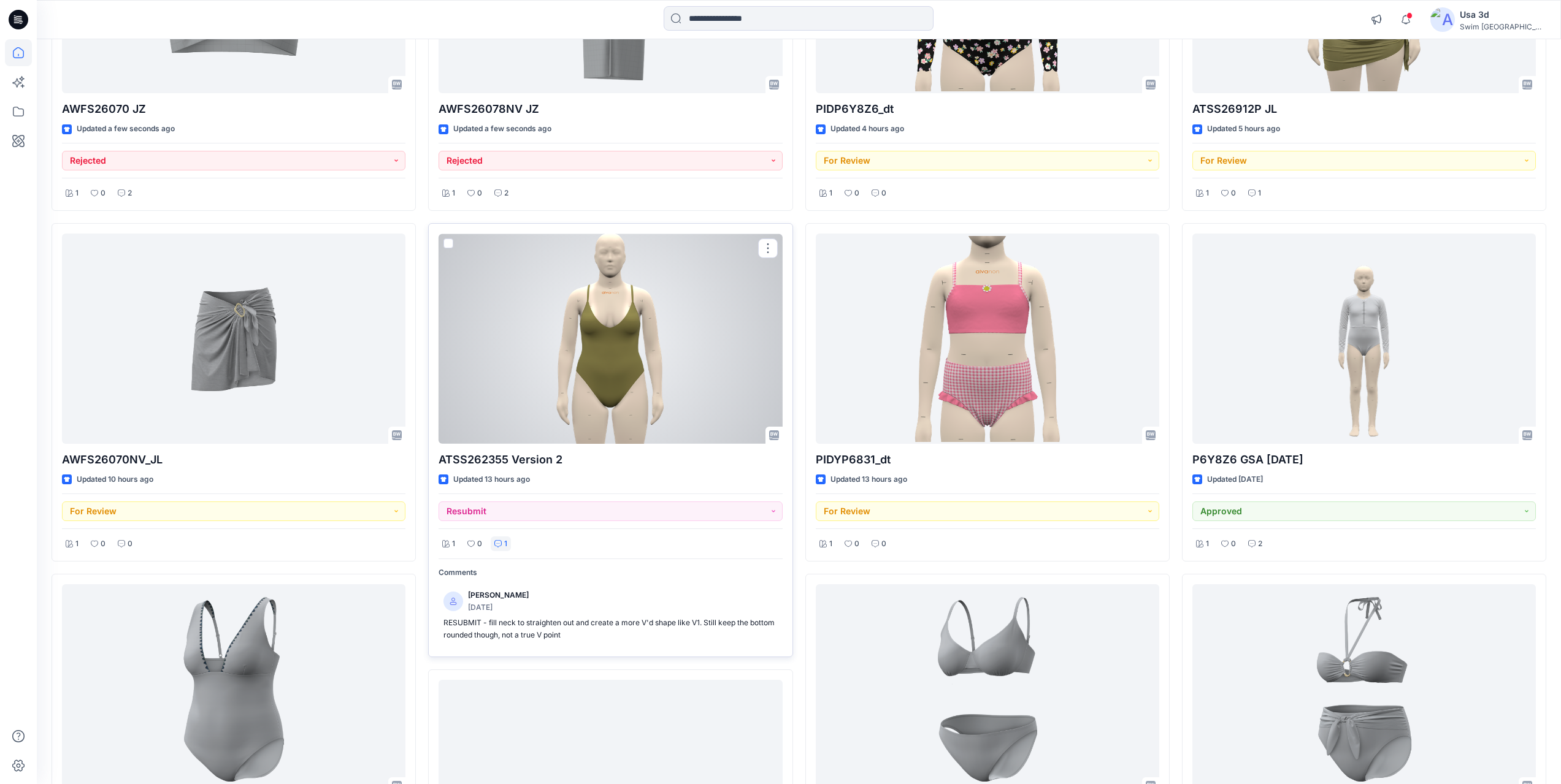
scroll to position [307, 0]
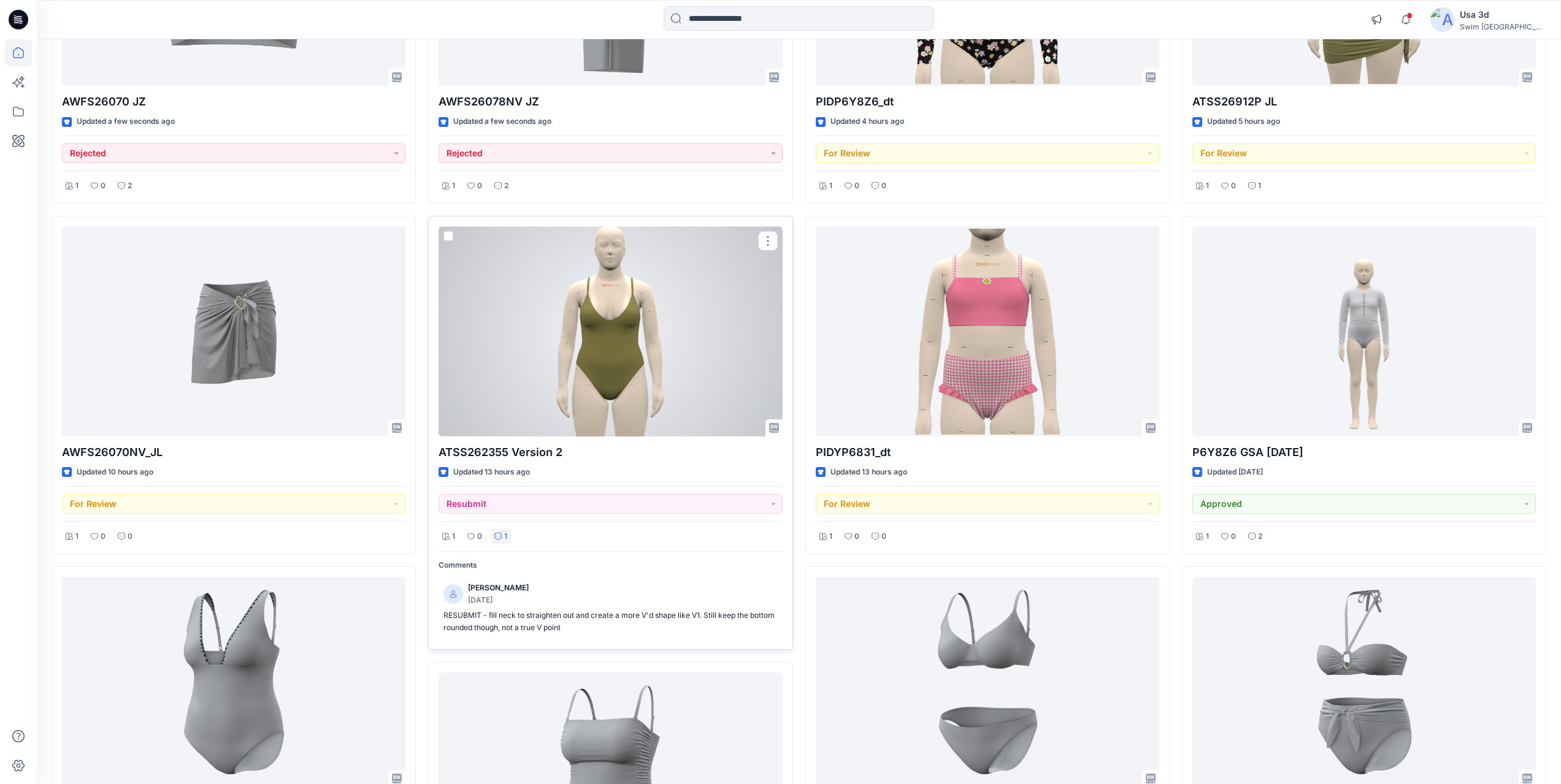
click at [620, 387] on div at bounding box center [610, 331] width 344 height 210
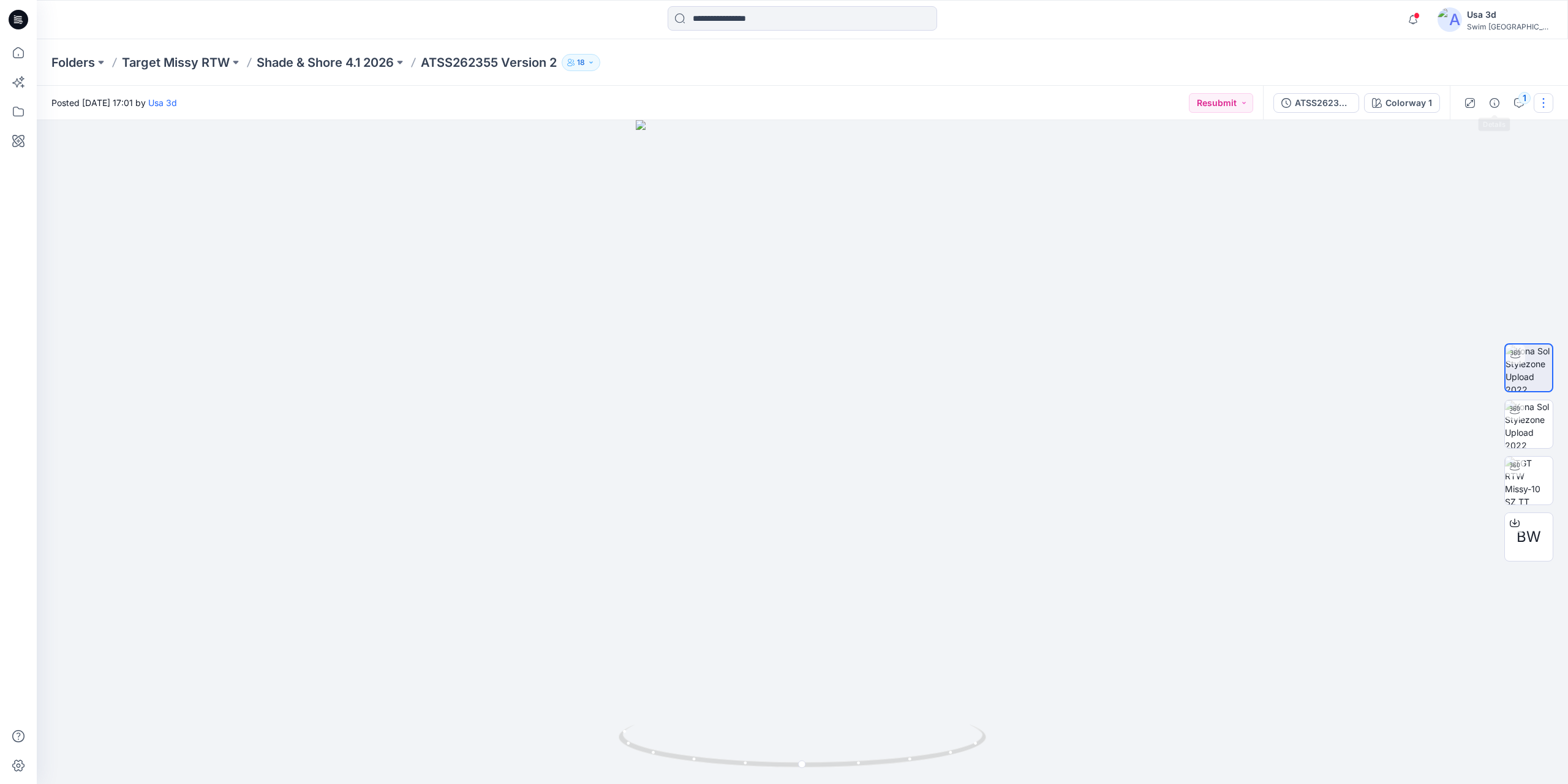
click at [1534, 96] on button "button" at bounding box center [1544, 102] width 20 height 20
click at [1525, 96] on div "1" at bounding box center [1525, 98] width 13 height 13
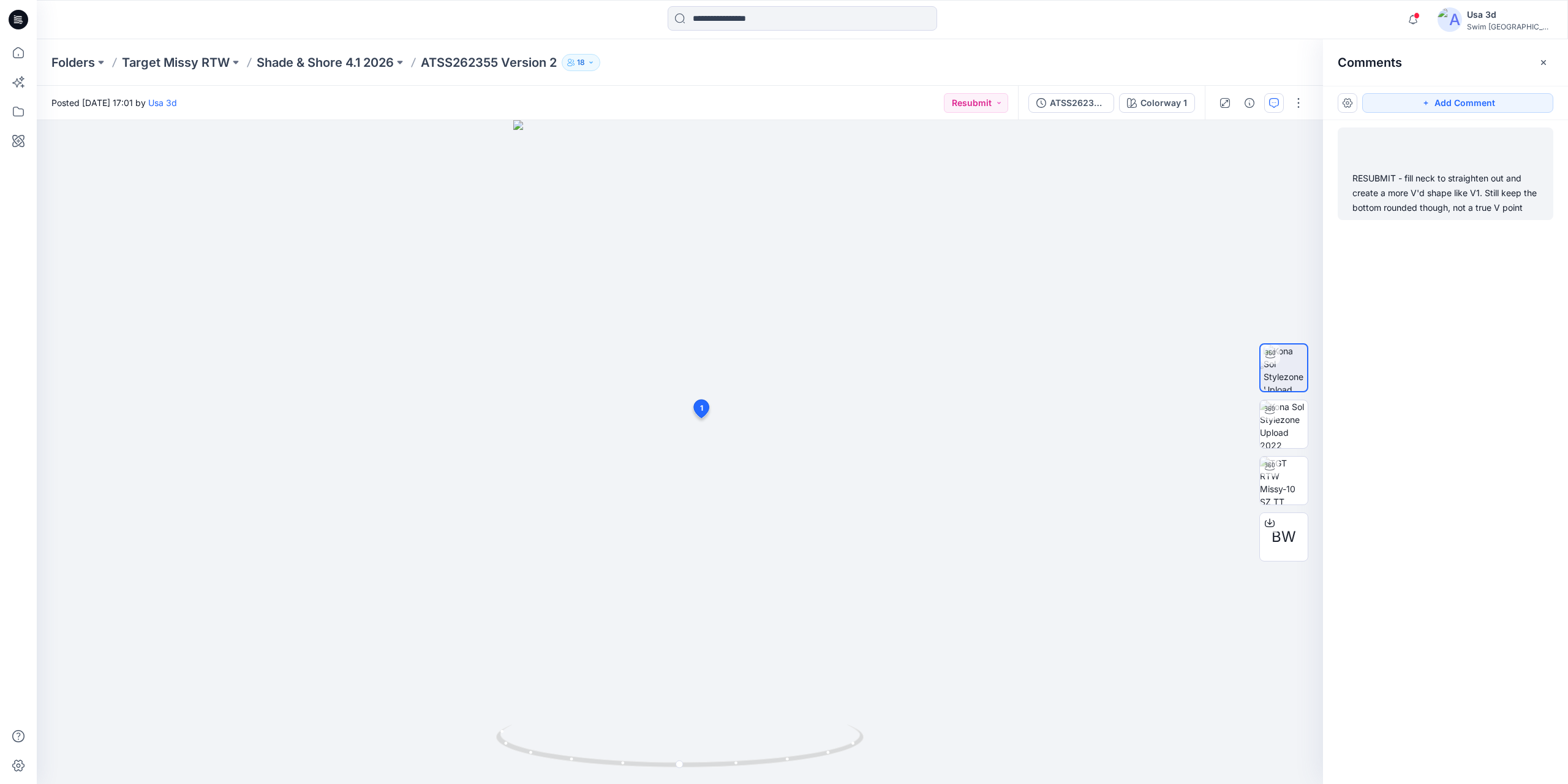
click at [1426, 187] on div "RESUBMIT - fill neck to straighten out and create a more V'd shape like V1. Sti…" at bounding box center [1445, 193] width 186 height 44
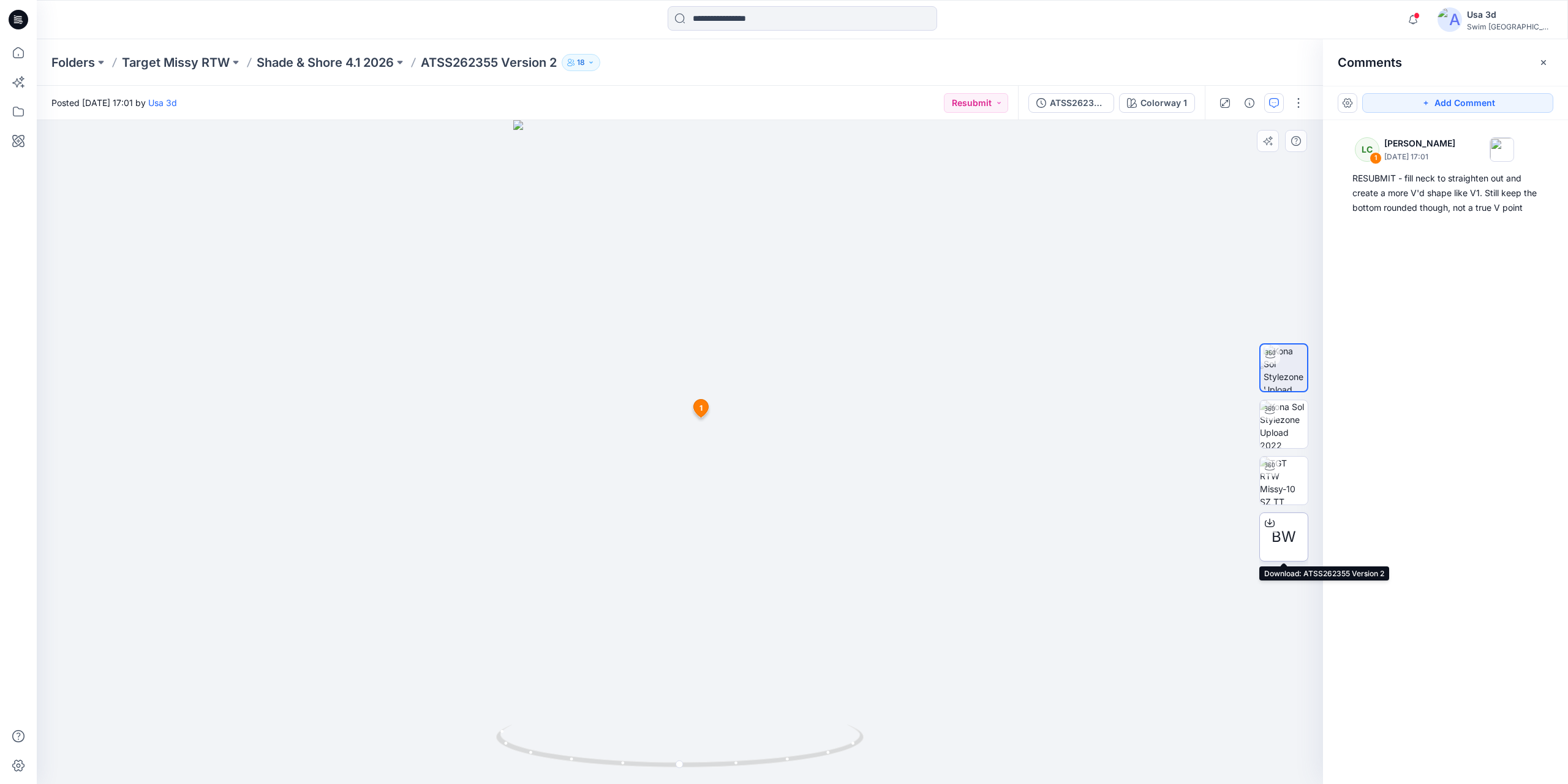
click at [1284, 533] on span "BW" at bounding box center [1284, 537] width 24 height 22
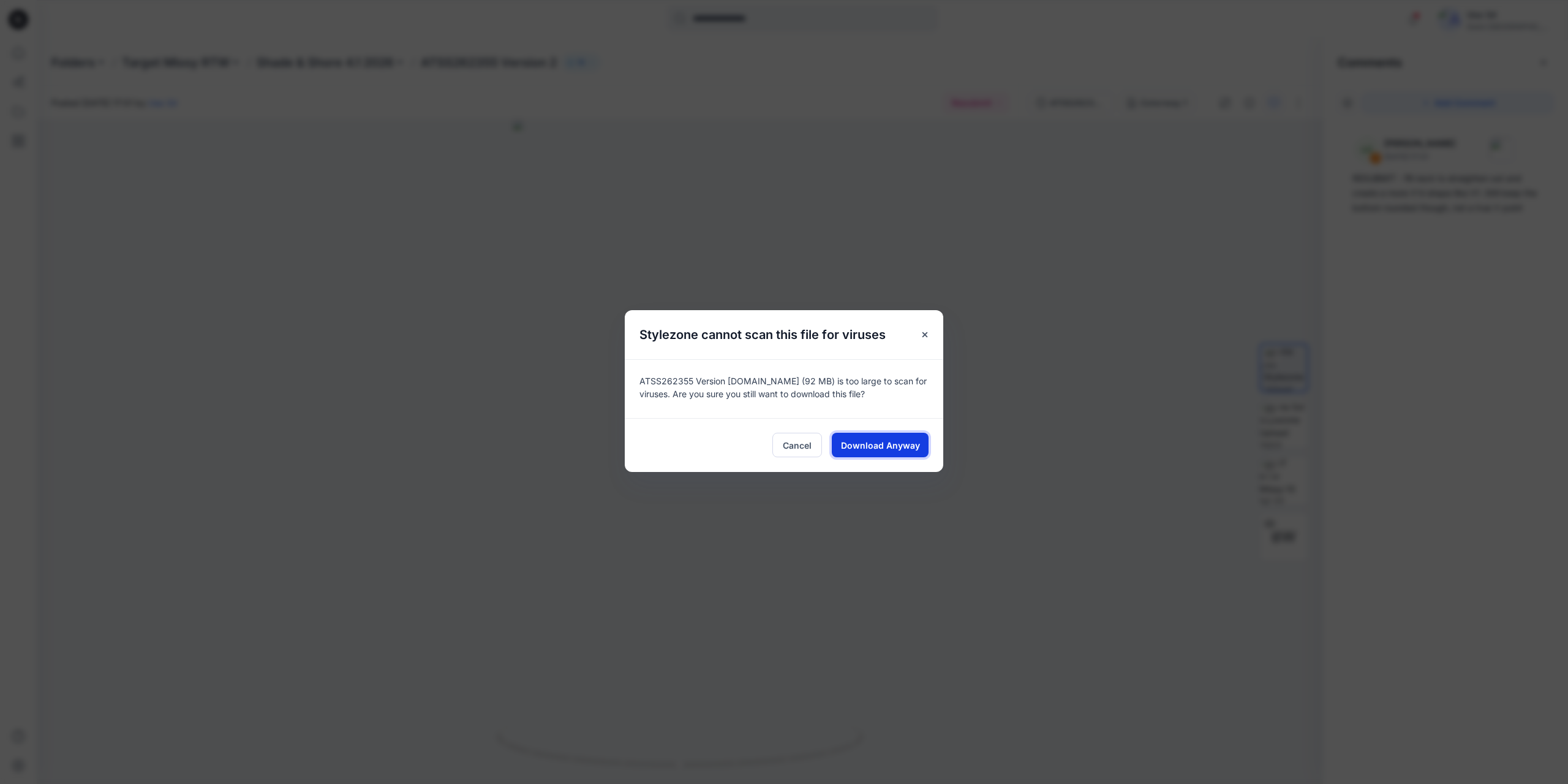
click at [864, 448] on span "Download Anyway" at bounding box center [880, 445] width 79 height 13
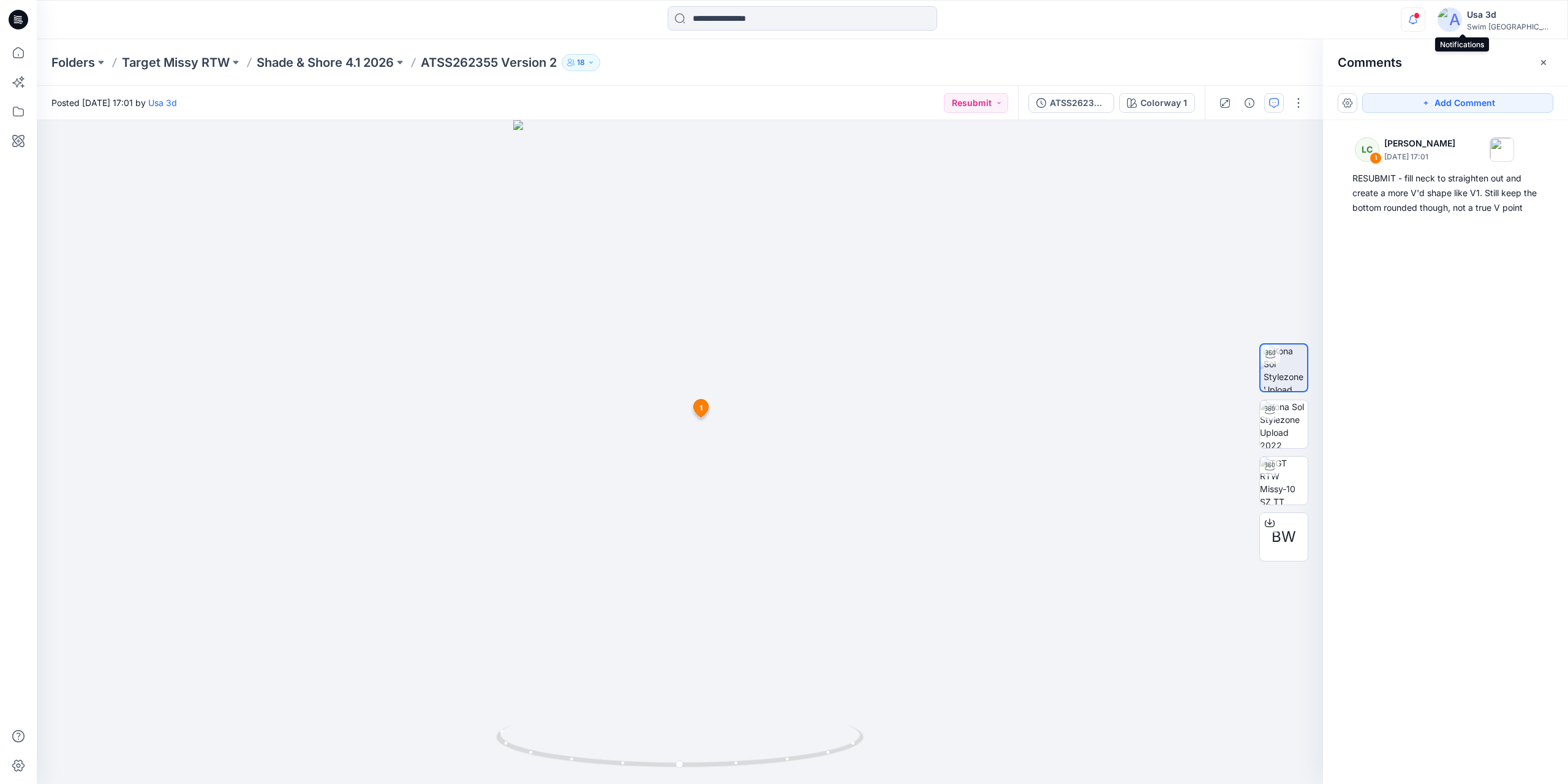
click at [1425, 13] on icon "button" at bounding box center [1414, 19] width 24 height 24
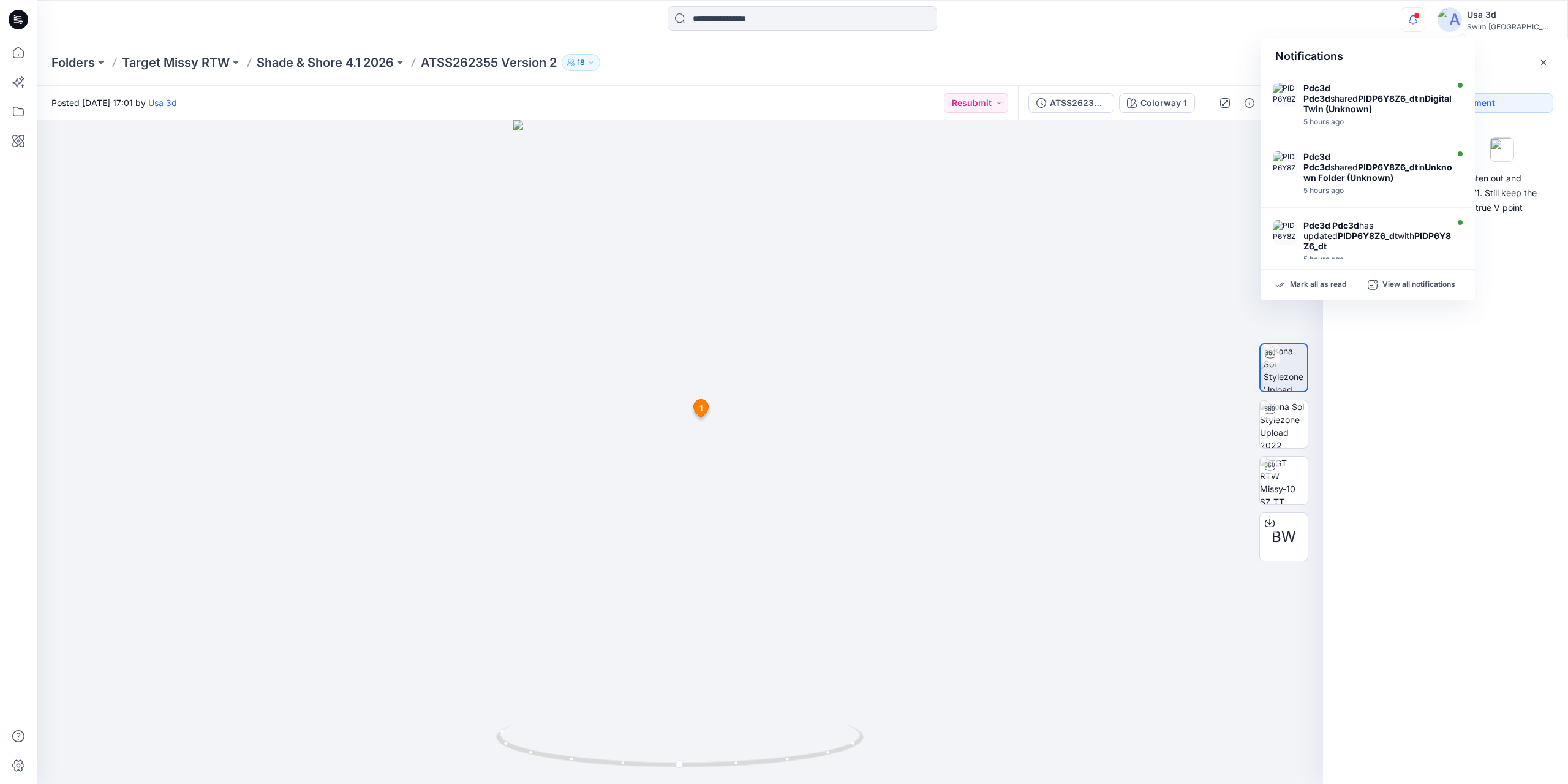
click at [1425, 12] on icon "button" at bounding box center [1414, 19] width 24 height 24
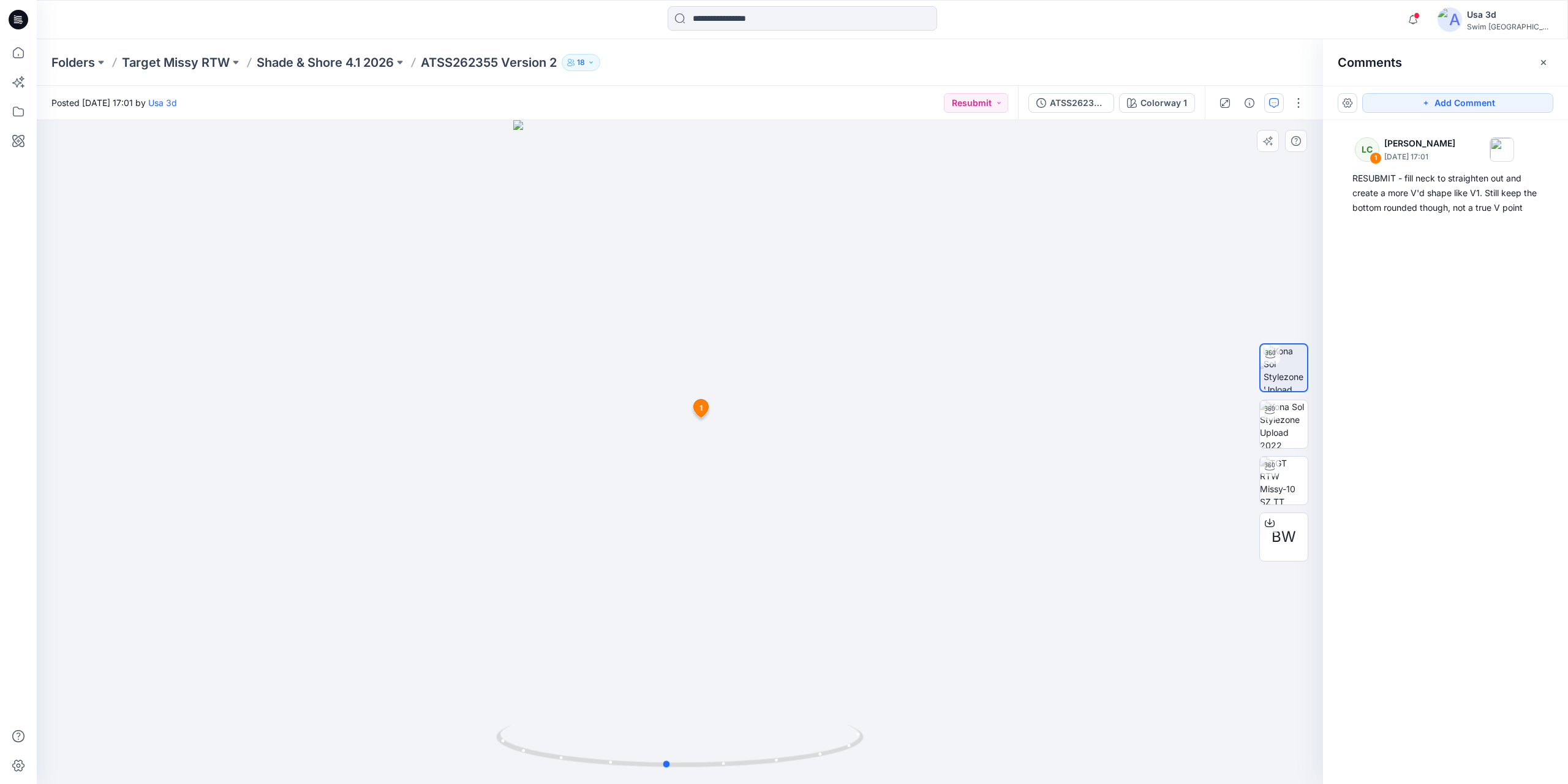
drag, startPoint x: 678, startPoint y: 547, endPoint x: 641, endPoint y: 548, distance: 37.0
click at [641, 548] on div at bounding box center [680, 451] width 1286 height 663
